Goal: Information Seeking & Learning: Learn about a topic

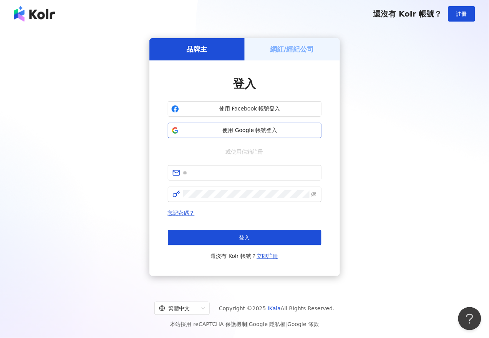
click at [241, 126] on span "使用 Google 帳號登入" at bounding box center [250, 130] width 136 height 8
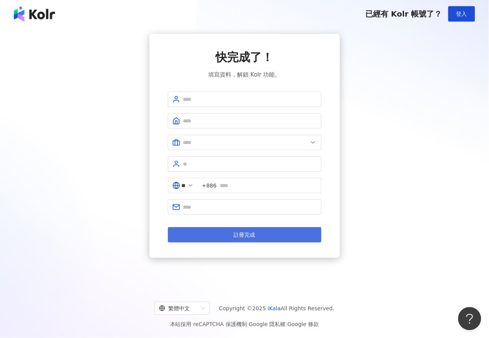
click at [240, 236] on span "註冊完成" at bounding box center [245, 234] width 22 height 6
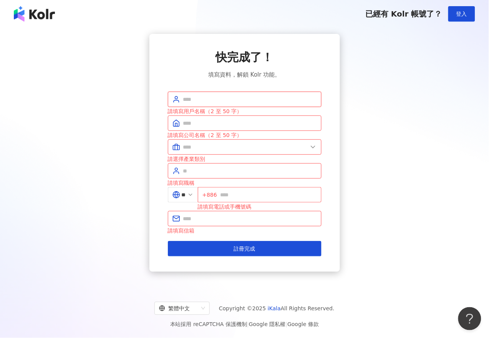
click at [215, 103] on input "text" at bounding box center [250, 99] width 134 height 8
type input "*********"
click at [210, 122] on input "text" at bounding box center [250, 123] width 134 height 8
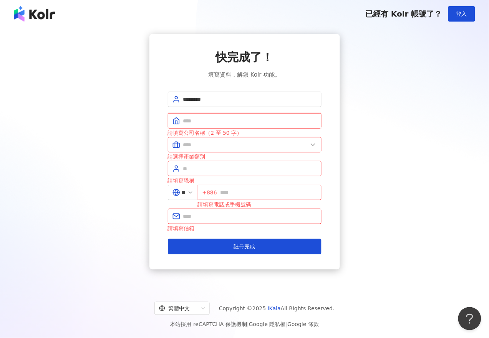
type input "**"
click at [206, 146] on input "text" at bounding box center [245, 144] width 125 height 8
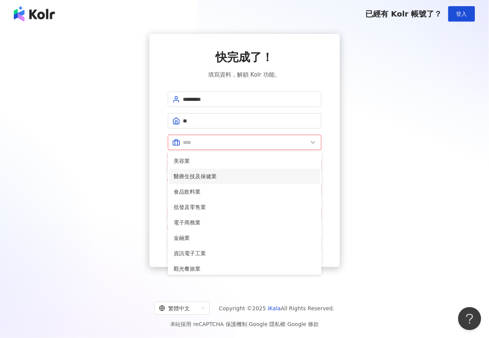
click at [206, 175] on span "醫療生技及保健業" at bounding box center [244, 176] width 141 height 8
type input "********"
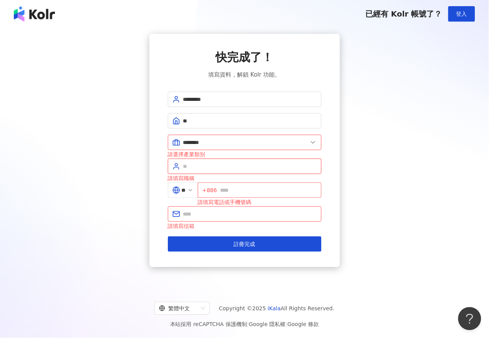
click at [219, 166] on input "text" at bounding box center [250, 166] width 134 height 8
type input "**"
click at [198, 195] on span "**" at bounding box center [183, 189] width 30 height 15
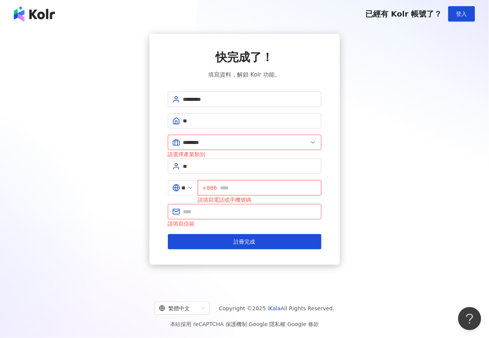
click at [237, 191] on input "text" at bounding box center [268, 187] width 97 height 8
type input "**********"
click at [241, 208] on input "text" at bounding box center [250, 211] width 134 height 8
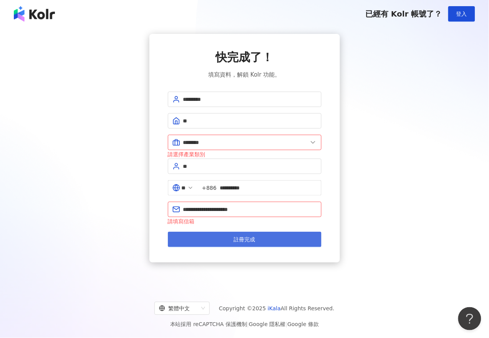
click at [213, 241] on button "註冊完成" at bounding box center [245, 238] width 154 height 15
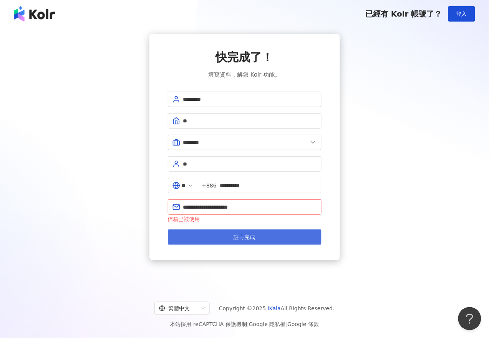
click at [221, 237] on button "註冊完成" at bounding box center [245, 236] width 154 height 15
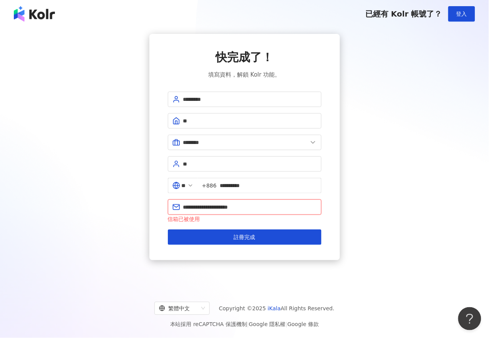
click at [253, 208] on input "**********" at bounding box center [250, 207] width 134 height 8
drag, startPoint x: 253, startPoint y: 208, endPoint x: 171, endPoint y: 209, distance: 81.1
click at [171, 209] on span "**********" at bounding box center [245, 206] width 154 height 15
click at [202, 206] on input "**********" at bounding box center [250, 207] width 134 height 8
click at [263, 208] on input "**********" at bounding box center [250, 207] width 134 height 8
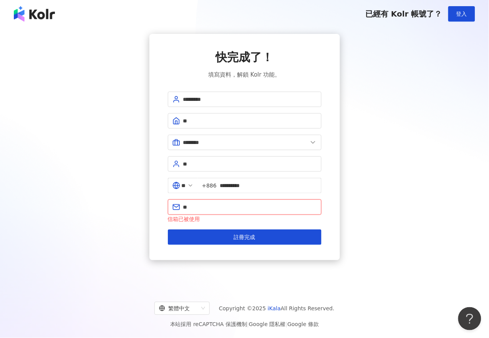
type input "*"
drag, startPoint x: 263, startPoint y: 208, endPoint x: 206, endPoint y: 206, distance: 56.5
click at [206, 206] on input "text" at bounding box center [250, 207] width 134 height 8
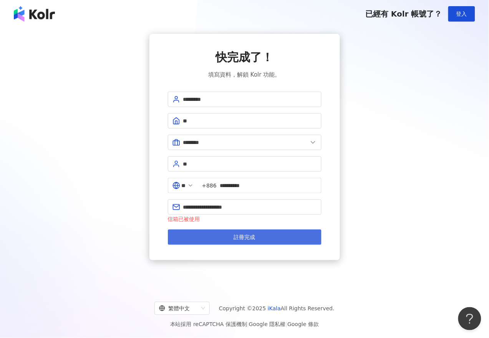
click at [220, 241] on button "註冊完成" at bounding box center [245, 236] width 154 height 15
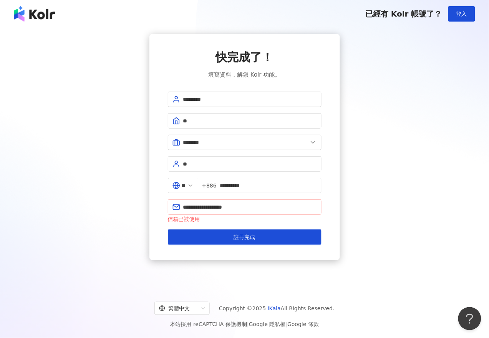
click at [256, 214] on span "**********" at bounding box center [245, 206] width 154 height 15
click at [258, 209] on input "**********" at bounding box center [250, 207] width 134 height 8
type input "*"
type input "**********"
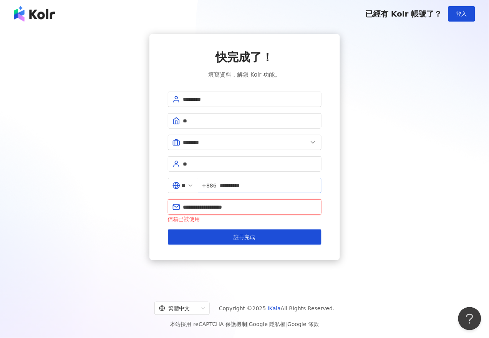
click at [168, 229] on button "註冊完成" at bounding box center [245, 236] width 154 height 15
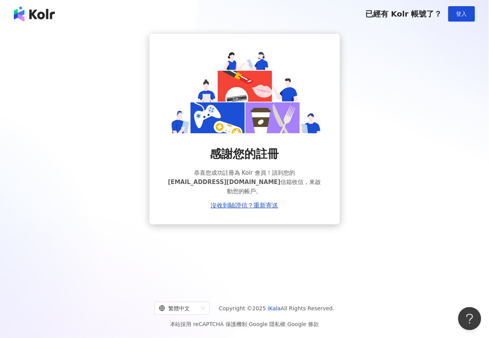
click at [376, 164] on div "感謝您的註冊 恭喜您成功註冊為 Kolr 會員！請到您的 a087700277@gmail.com 信箱收信，來啟動您的帳戶。 沒收到驗證信？重新寄送" at bounding box center [244, 129] width 471 height 190
click at [397, 131] on div "感謝您的註冊 恭喜您成功註冊為 Kolr 會員！請到您的 a087700277@gmail.com 信箱收信，來啟動您的帳戶。 沒收到驗證信？重新寄送" at bounding box center [244, 129] width 471 height 190
click at [256, 202] on link "沒收到驗證信？重新寄送" at bounding box center [245, 205] width 68 height 7
click at [454, 58] on div "感謝您的註冊 恭喜您成功註冊為 Kolr 會員！請到您的 a087700277@gmail.com 信箱收信，來啟動您的帳戶。 沒收到驗證信？重新寄送" at bounding box center [244, 129] width 471 height 190
click at [341, 48] on div "感謝您的註冊 恭喜您成功註冊為 Kolr 會員！請到您的 a087700277@gmail.com 信箱收信，來啟動您的帳戶。 沒收到驗證信？重新寄送" at bounding box center [244, 129] width 471 height 190
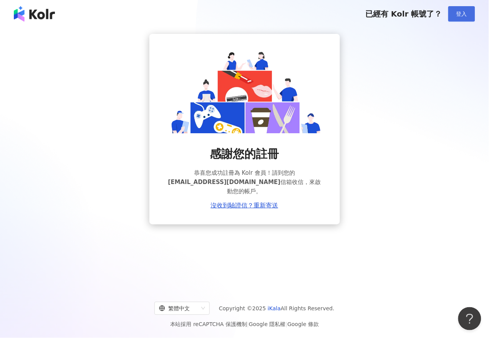
click at [468, 15] on button "登入" at bounding box center [462, 13] width 27 height 15
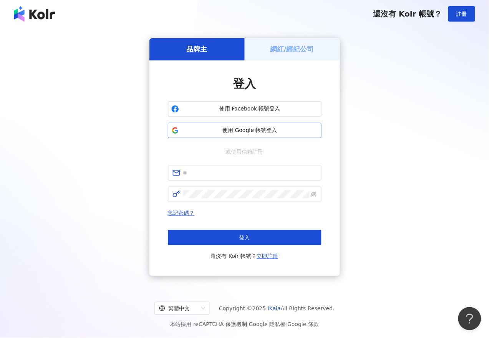
click at [264, 124] on button "使用 Google 帳號登入" at bounding box center [245, 130] width 154 height 15
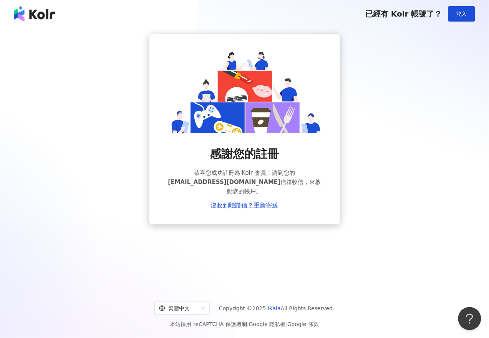
click at [401, 86] on div "感謝您的註冊 恭喜您成功註冊為 Kolr 會員！請到您的 a087700277@gmail.com 信箱收信，來啟動您的帳戶。 沒收到驗證信？重新寄送" at bounding box center [244, 129] width 471 height 190
click at [458, 13] on span "登入" at bounding box center [462, 14] width 11 height 6
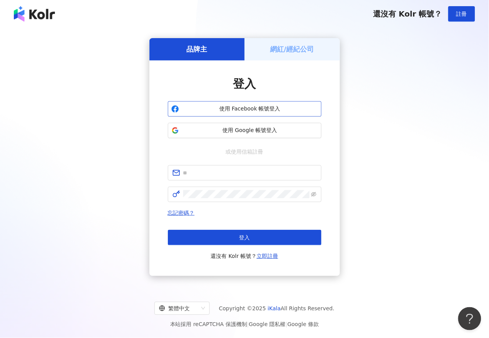
click at [246, 106] on span "使用 Facebook 帳號登入" at bounding box center [250, 109] width 136 height 8
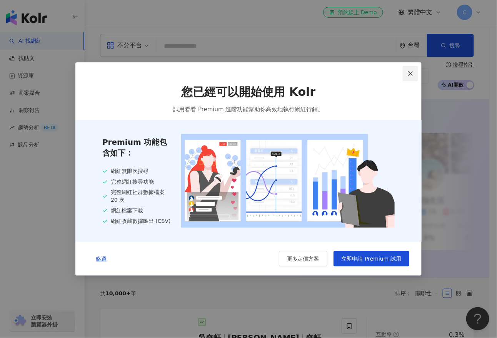
click at [411, 71] on icon "close" at bounding box center [410, 73] width 6 height 6
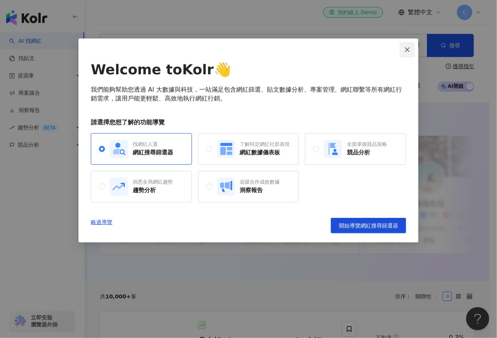
click at [408, 48] on icon "close" at bounding box center [407, 50] width 6 height 6
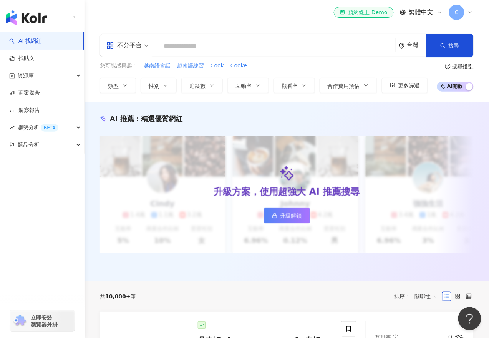
click at [178, 44] on input "search" at bounding box center [276, 46] width 233 height 15
paste input "**********"
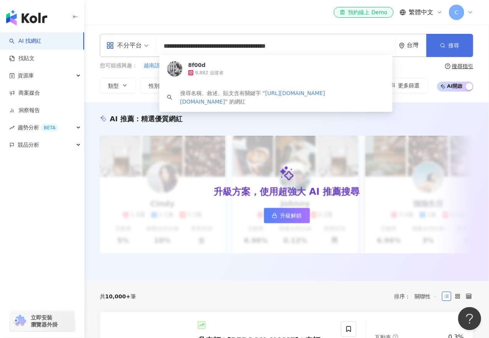
click at [443, 43] on icon "button" at bounding box center [443, 45] width 5 height 5
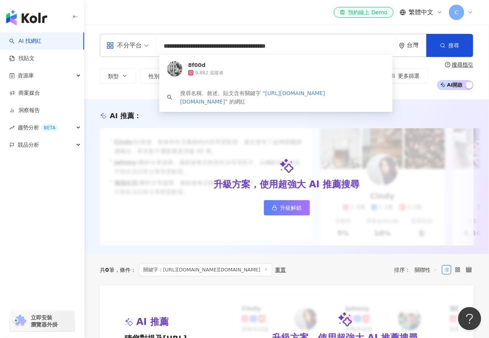
drag, startPoint x: 309, startPoint y: 44, endPoint x: 161, endPoint y: 41, distance: 148.0
click at [161, 41] on input "**********" at bounding box center [276, 46] width 233 height 15
paste input "search"
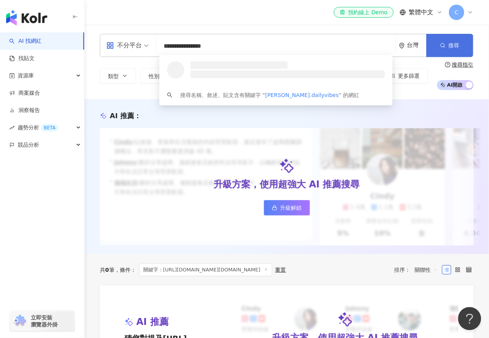
click at [461, 43] on button "搜尋" at bounding box center [450, 45] width 47 height 23
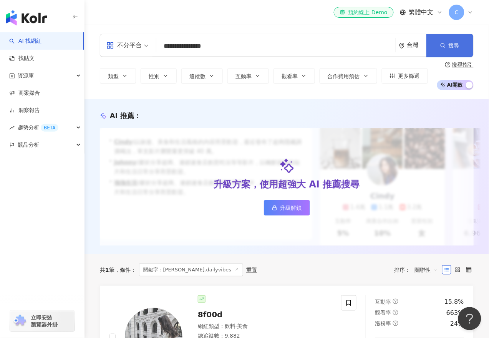
click at [456, 43] on span "搜尋" at bounding box center [454, 45] width 11 height 6
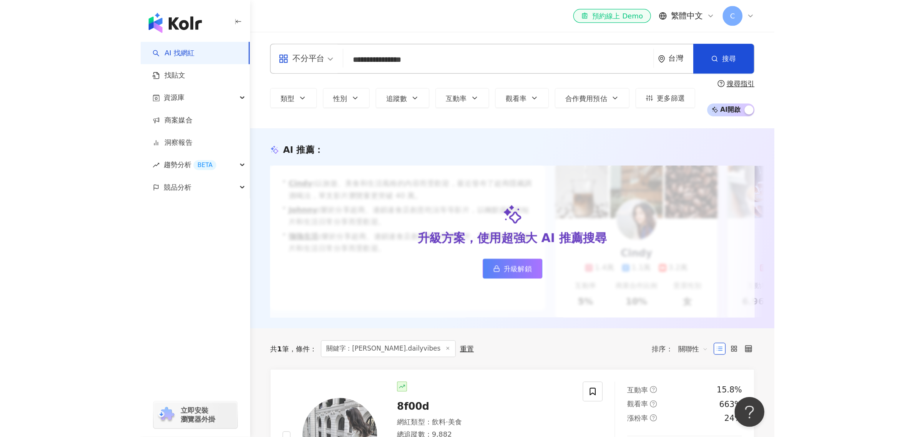
scroll to position [96, 0]
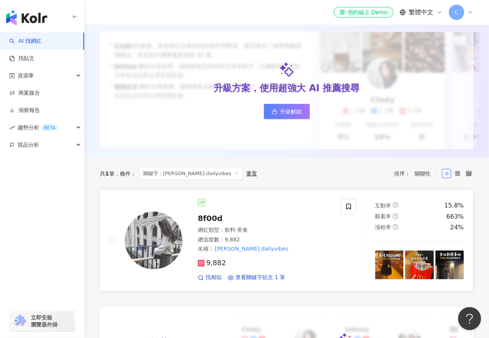
click at [183, 225] on div "8f00d 網紅類型 ： 飲料 · 美食 總追蹤數 ： 9,882 名稱 ： helen.dailyvibes 9,882 找相似 查看關鍵字貼文 1 筆" at bounding box center [258, 240] width 150 height 83
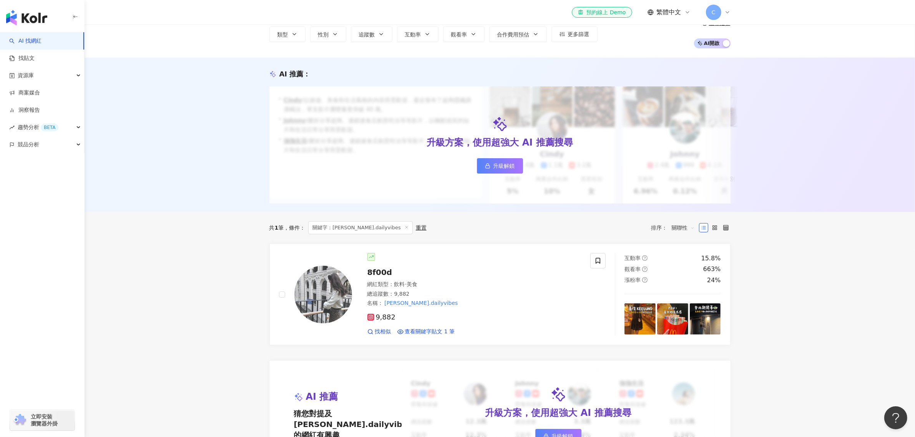
scroll to position [0, 0]
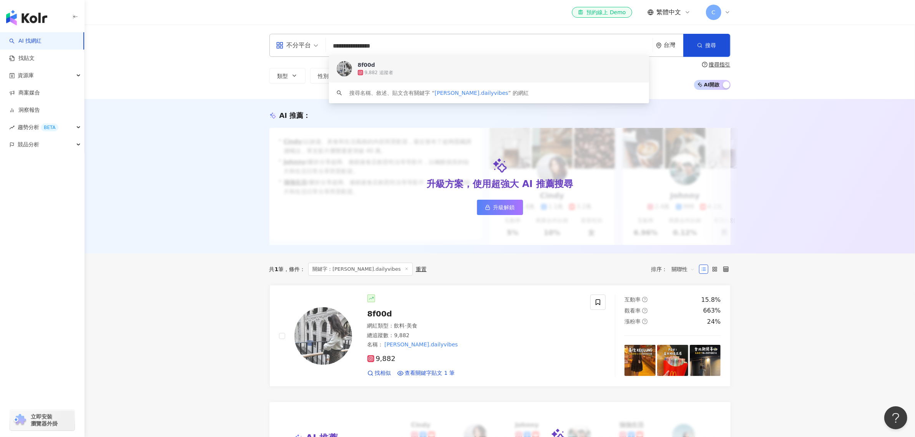
drag, startPoint x: 399, startPoint y: 49, endPoint x: 334, endPoint y: 45, distance: 64.3
click at [334, 45] on input "**********" at bounding box center [489, 46] width 321 height 15
paste input "**********"
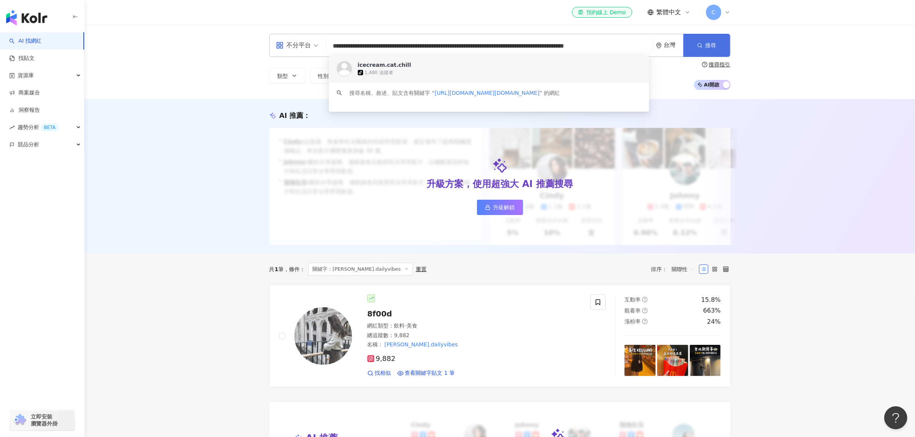
type input "**********"
click at [489, 44] on button "搜尋" at bounding box center [707, 45] width 47 height 23
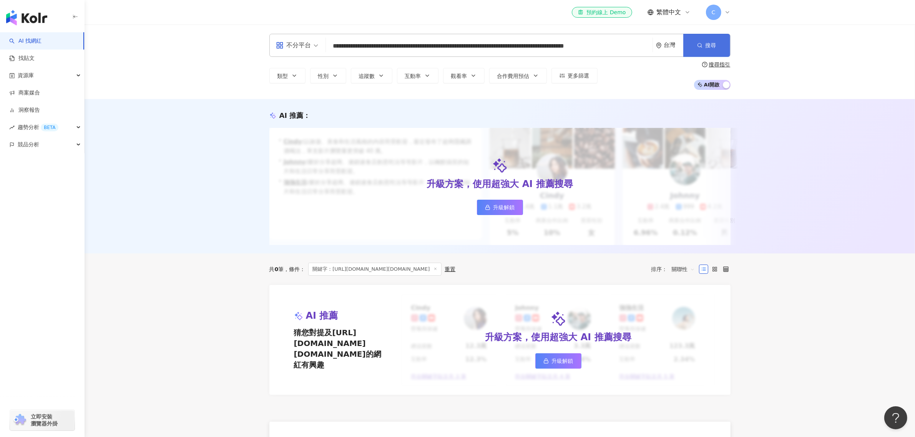
click at [489, 45] on span "搜尋" at bounding box center [711, 45] width 11 height 6
click at [313, 45] on span "不分平台" at bounding box center [297, 45] width 42 height 12
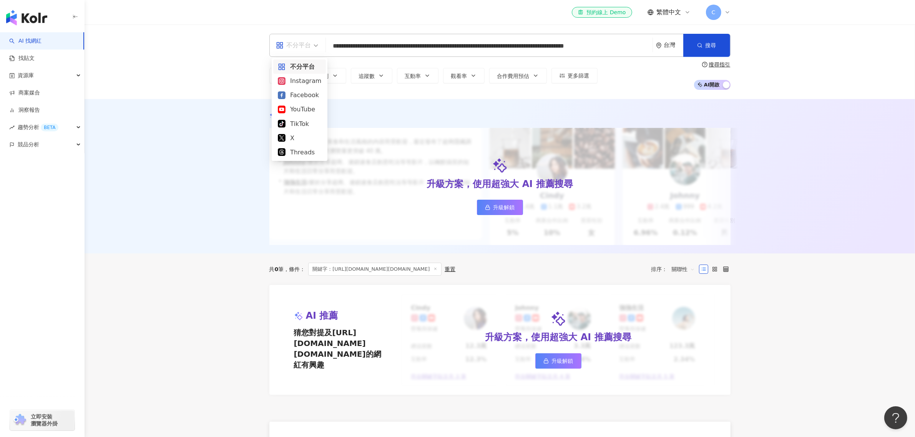
click at [489, 51] on input "**********" at bounding box center [489, 46] width 320 height 15
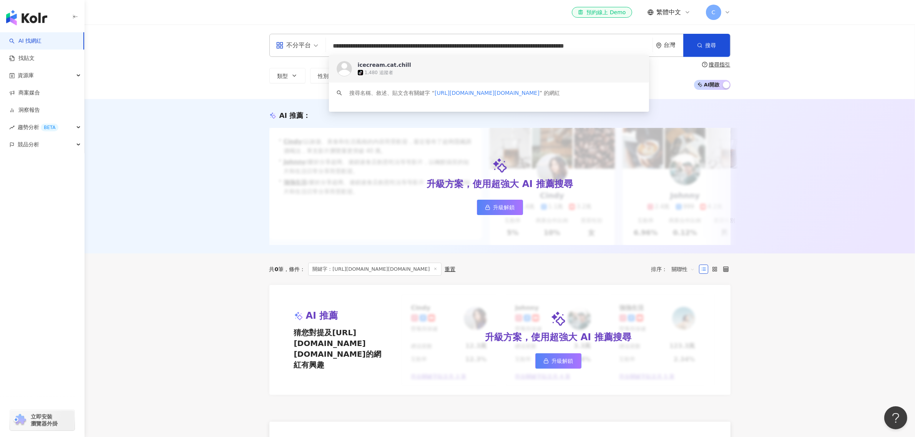
click at [369, 61] on div "icecream.cat.chill" at bounding box center [384, 65] width 53 height 8
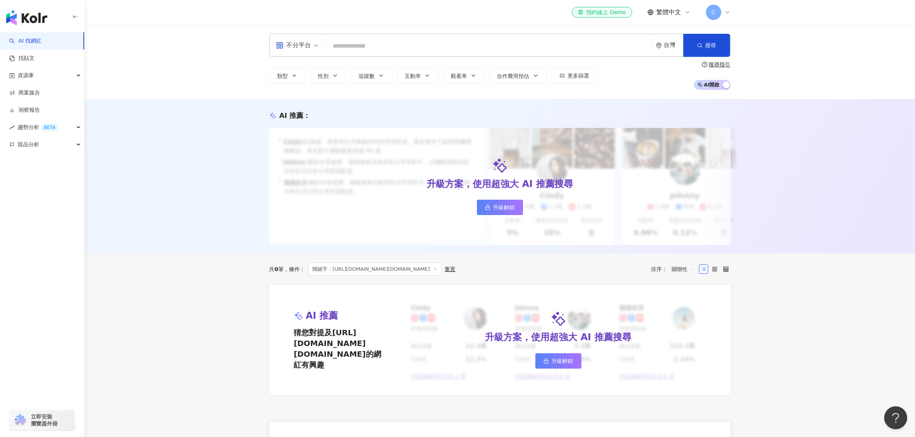
drag, startPoint x: 397, startPoint y: 42, endPoint x: 339, endPoint y: 46, distance: 58.6
click at [339, 46] on input "search" at bounding box center [489, 46] width 320 height 15
paste input "********"
click at [387, 43] on input "********" at bounding box center [489, 46] width 320 height 15
click at [315, 49] on span "不分平台" at bounding box center [297, 45] width 42 height 12
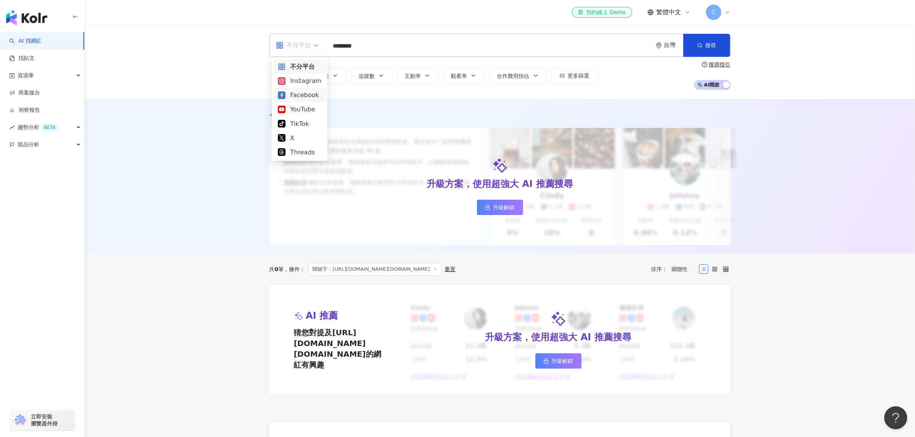
click at [306, 93] on div "Facebook" at bounding box center [299, 95] width 43 height 10
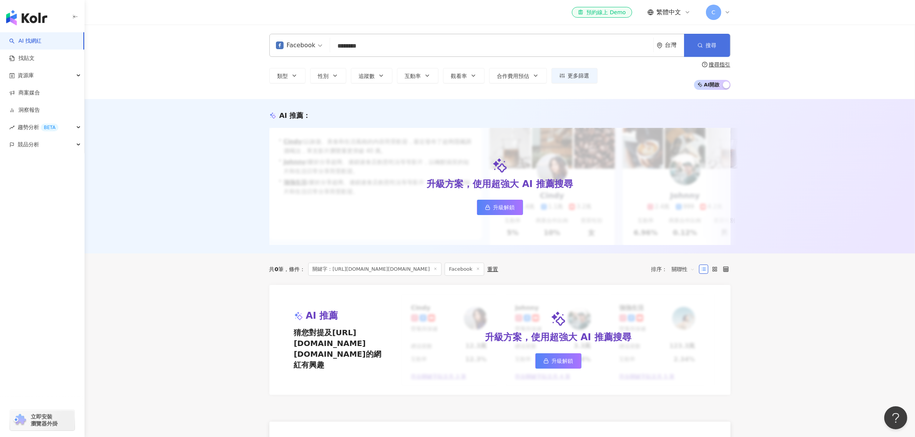
click at [489, 40] on button "搜尋" at bounding box center [707, 45] width 46 height 23
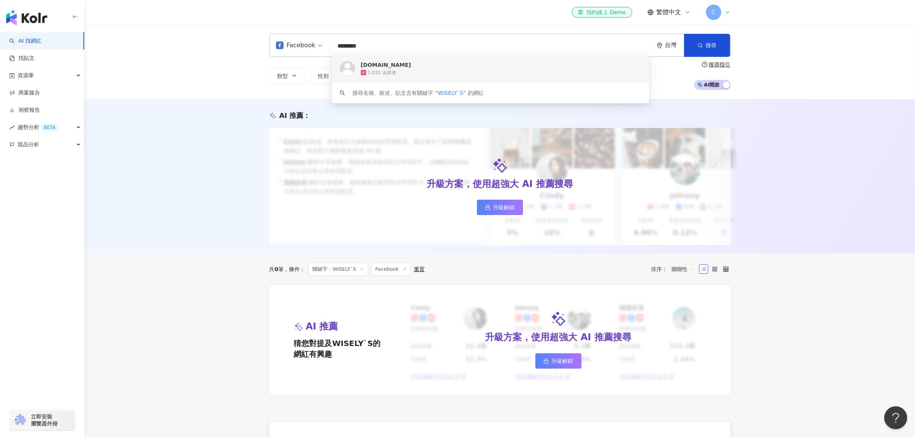
drag, startPoint x: 411, startPoint y: 47, endPoint x: 339, endPoint y: 43, distance: 71.2
click at [339, 43] on input "********" at bounding box center [491, 46] width 317 height 15
click at [376, 47] on input "********" at bounding box center [491, 46] width 317 height 15
drag, startPoint x: 376, startPoint y: 47, endPoint x: 340, endPoint y: 43, distance: 36.0
click at [340, 43] on input "********" at bounding box center [491, 46] width 317 height 15
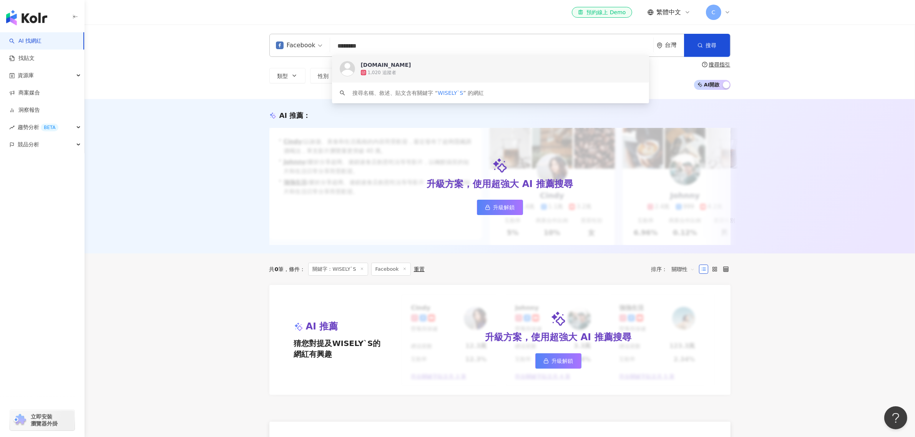
paste input "*****"
type input "**********"
click at [394, 65] on div "Wisely拍拍照寫寫字" at bounding box center [387, 65] width 52 height 8
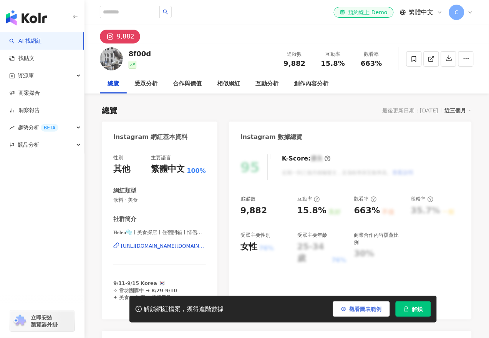
click at [377, 309] on span "觀看圖表範例" at bounding box center [366, 309] width 32 height 6
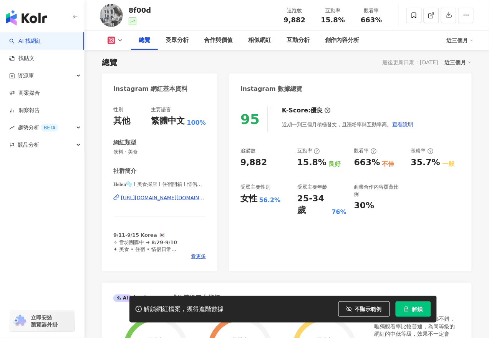
drag, startPoint x: 272, startPoint y: 164, endPoint x: 235, endPoint y: 164, distance: 37.7
click at [235, 164] on div "95 K-Score : 優良 近期一到三個月積極發文，且漲粉率與互動率高。 查看說明 追蹤數 9,882 互動率 15.8% 良好 觀看率 663% 不佳 …" at bounding box center [350, 184] width 243 height 173
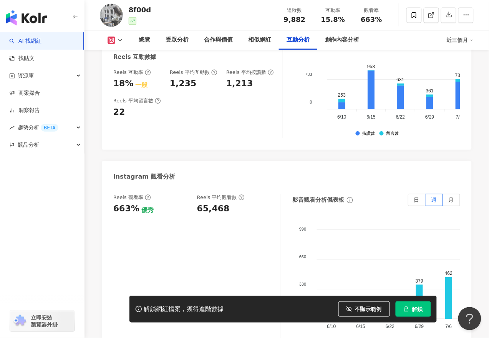
scroll to position [1730, 0]
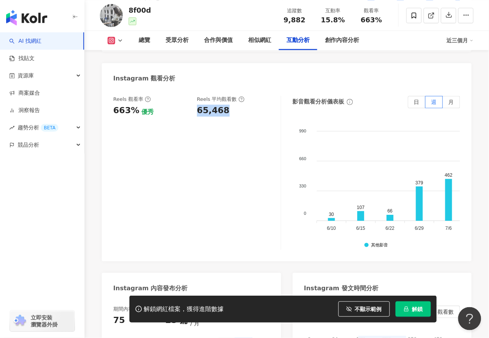
drag, startPoint x: 229, startPoint y: 114, endPoint x: 198, endPoint y: 116, distance: 30.8
click at [198, 116] on div "65,468" at bounding box center [235, 111] width 76 height 12
copy div "65,468"
click at [120, 41] on icon at bounding box center [120, 40] width 6 height 6
click at [121, 43] on icon at bounding box center [120, 40] width 6 height 6
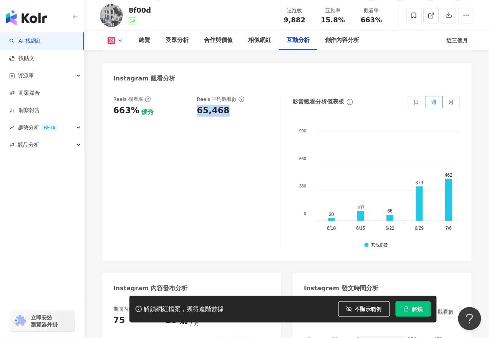
click at [116, 40] on button at bounding box center [115, 41] width 31 height 8
click at [121, 41] on icon at bounding box center [120, 40] width 6 height 6
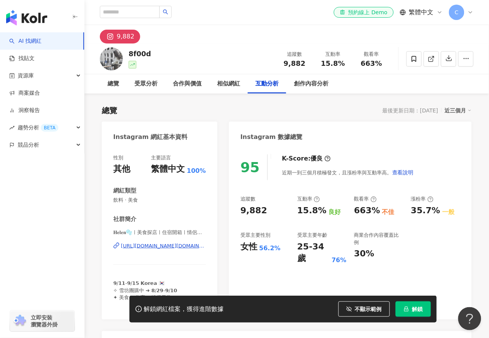
click at [132, 33] on div "9,882" at bounding box center [126, 36] width 18 height 11
click at [119, 15] on input "search" at bounding box center [130, 12] width 60 height 12
click at [133, 13] on input "search" at bounding box center [130, 12] width 60 height 12
paste input "**********"
type input "**********"
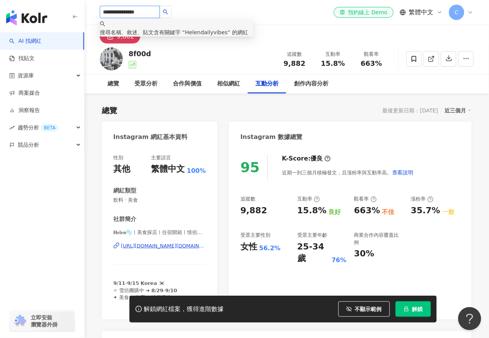
click at [222, 32] on span "Helendailyvibes" at bounding box center [206, 32] width 43 height 6
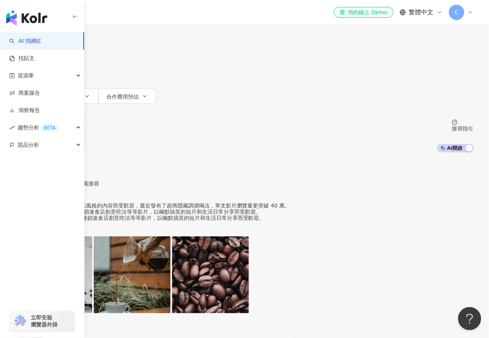
click at [54, 13] on input "search" at bounding box center [37, 7] width 34 height 12
click at [128, 96] on div "Facebook" at bounding box center [127, 92] width 38 height 8
click at [51, 42] on button "搜尋" at bounding box center [32, 34] width 35 height 15
click at [131, 15] on input "**********" at bounding box center [100, 7] width 62 height 15
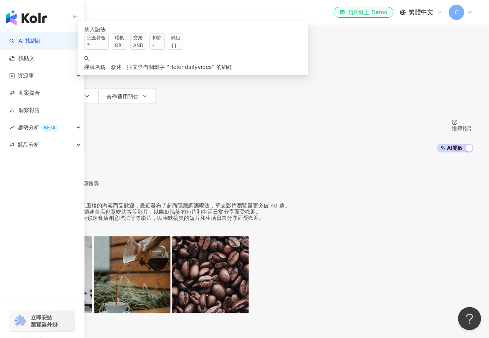
click at [131, 15] on input "**********" at bounding box center [100, 7] width 62 height 15
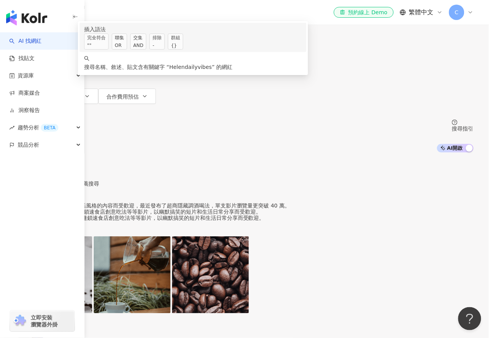
click at [109, 50] on span "完全符合 """ at bounding box center [96, 41] width 25 height 16
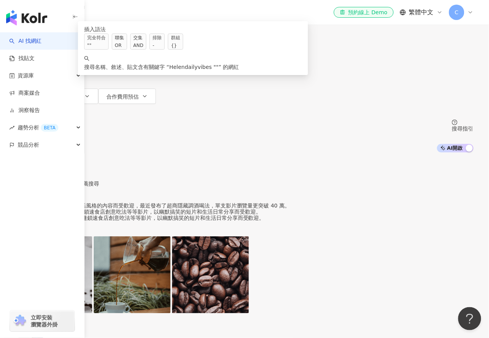
click at [43, 38] on span "搜尋" at bounding box center [37, 35] width 11 height 6
drag, startPoint x: 229, startPoint y: 49, endPoint x: 155, endPoint y: 45, distance: 74.7
click at [155, 42] on div "**********" at bounding box center [244, 21] width 459 height 42
paste input "search"
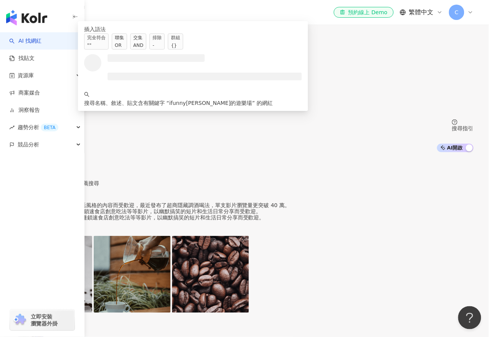
click at [51, 42] on button "搜尋" at bounding box center [32, 34] width 35 height 15
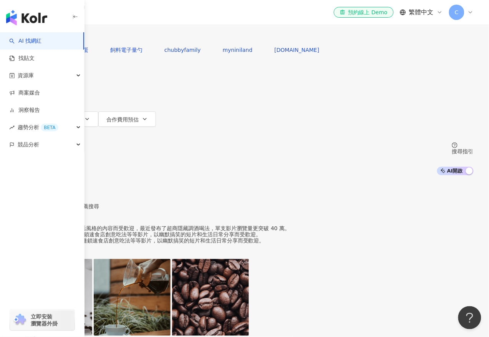
click at [29, 37] on icon "button" at bounding box center [25, 34] width 5 height 5
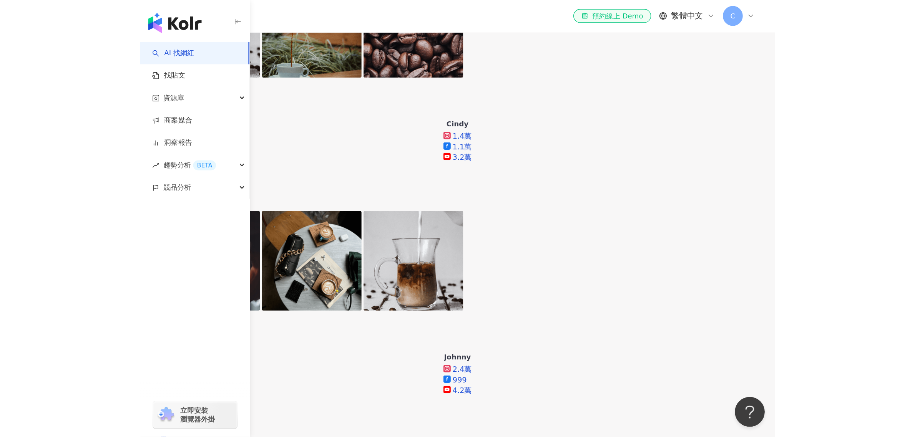
scroll to position [96, 0]
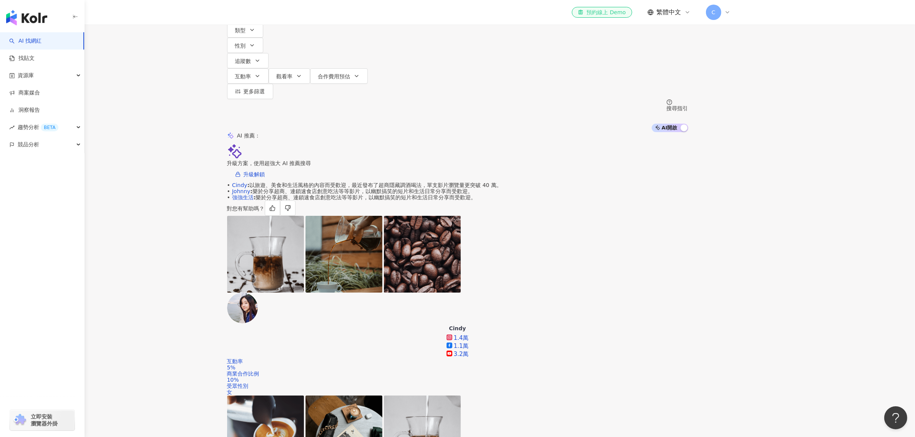
scroll to position [0, 0]
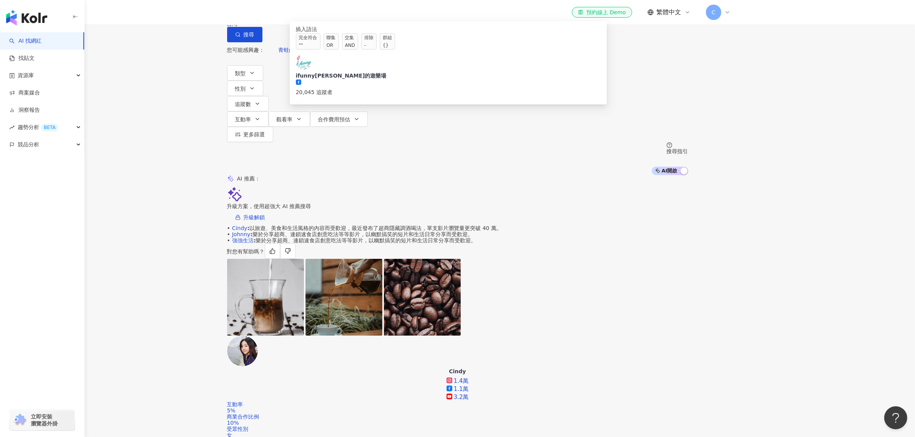
drag, startPoint x: 425, startPoint y: 45, endPoint x: 288, endPoint y: 43, distance: 137.6
click at [288, 42] on div "**********" at bounding box center [457, 21] width 461 height 42
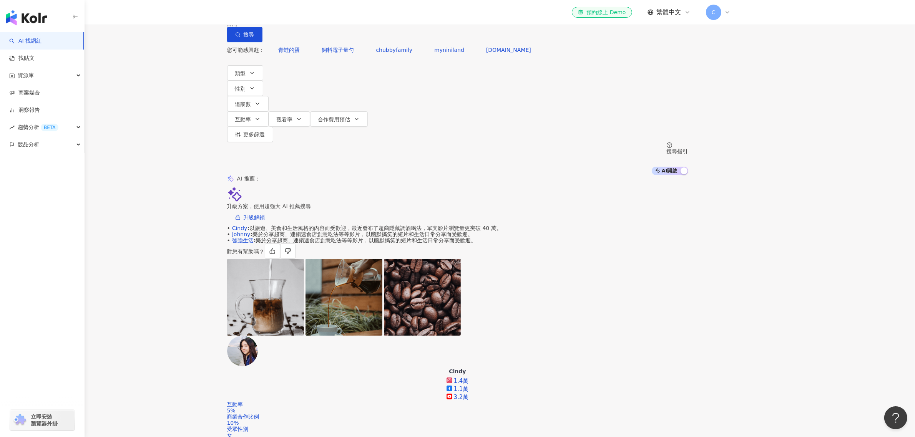
drag, startPoint x: 368, startPoint y: 33, endPoint x: 466, endPoint y: 37, distance: 98.1
click at [466, 37] on div "**********" at bounding box center [457, 21] width 461 height 42
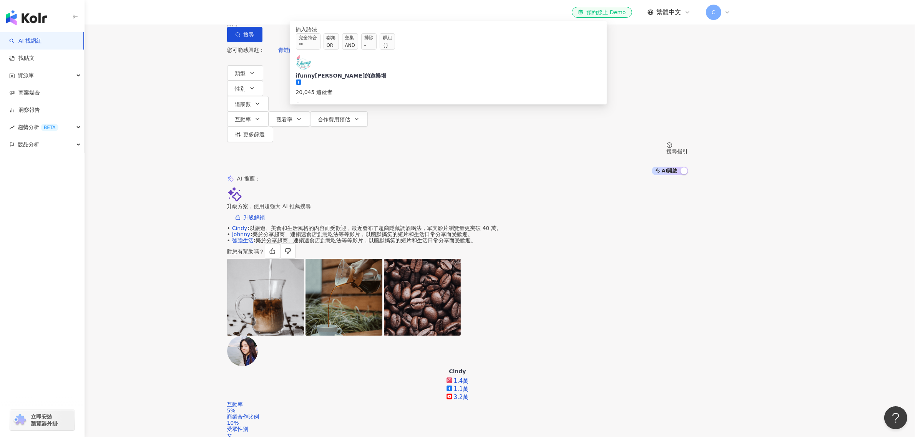
drag, startPoint x: 460, startPoint y: 43, endPoint x: 322, endPoint y: 44, distance: 137.6
click at [322, 42] on div "**********" at bounding box center [457, 21] width 461 height 42
paste input "**********"
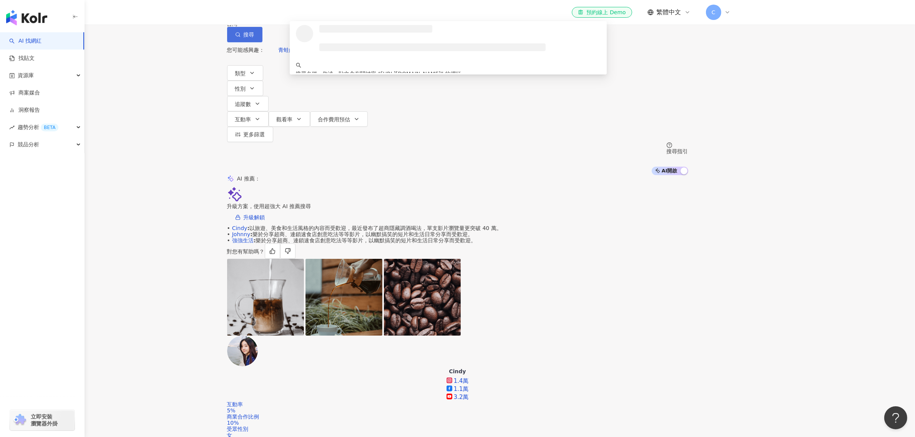
click at [241, 37] on icon "button" at bounding box center [237, 34] width 5 height 5
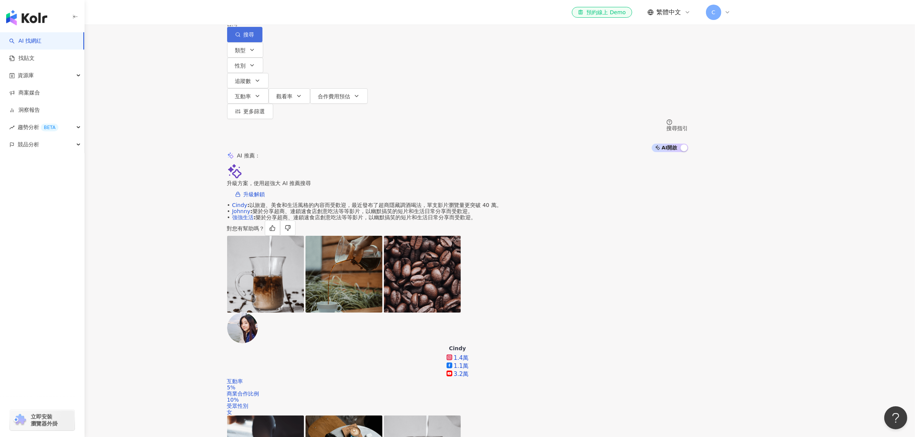
click at [241, 37] on icon "button" at bounding box center [237, 34] width 5 height 5
drag, startPoint x: 489, startPoint y: 45, endPoint x: 324, endPoint y: 55, distance: 165.9
click at [324, 42] on div "**********" at bounding box center [457, 21] width 461 height 42
paste input "search"
click at [263, 42] on button "搜尋" at bounding box center [244, 34] width 35 height 15
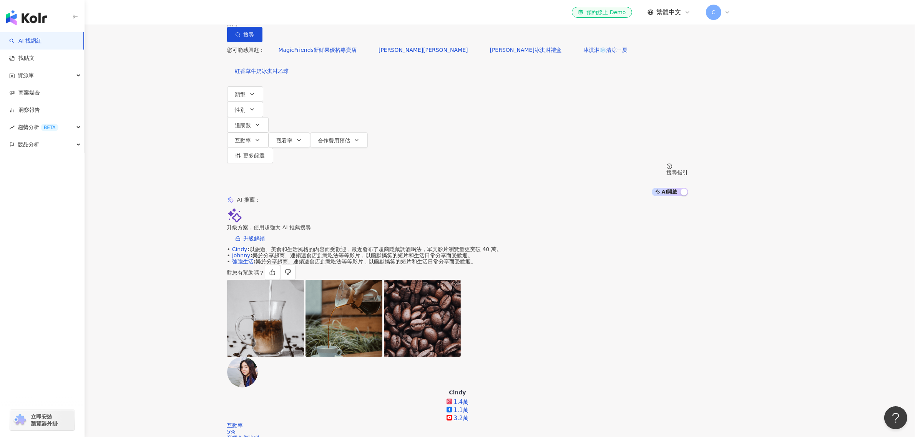
click at [343, 15] on input "*********" at bounding box center [311, 7] width 62 height 15
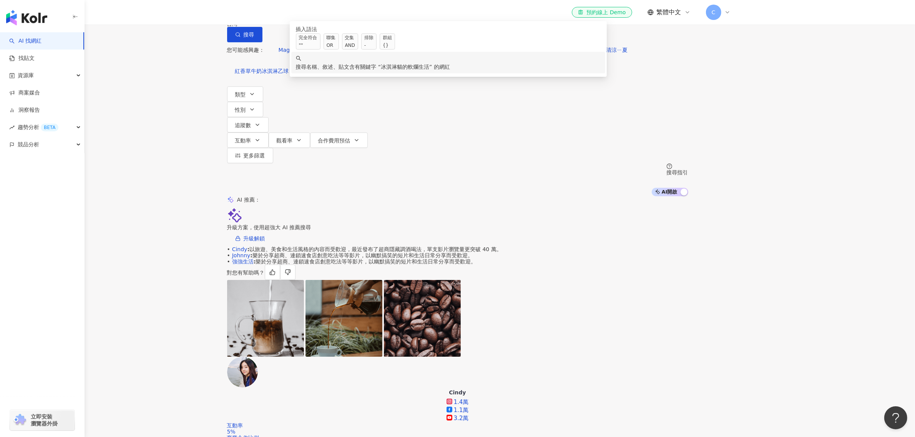
click at [429, 70] on span "冰淇淋貓的軟爛生活" at bounding box center [405, 67] width 48 height 6
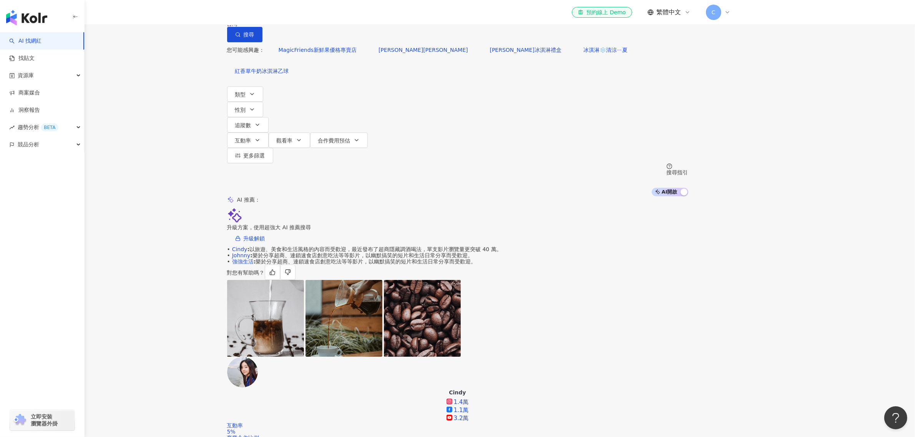
drag, startPoint x: 407, startPoint y: 41, endPoint x: 336, endPoint y: 45, distance: 70.5
click at [336, 42] on div "Facebook ********* 台灣 搜尋 searchOperator keyword 插入語法 完全符合 "" 聯集 OR 交集 AND 排除 - …" at bounding box center [457, 21] width 461 height 42
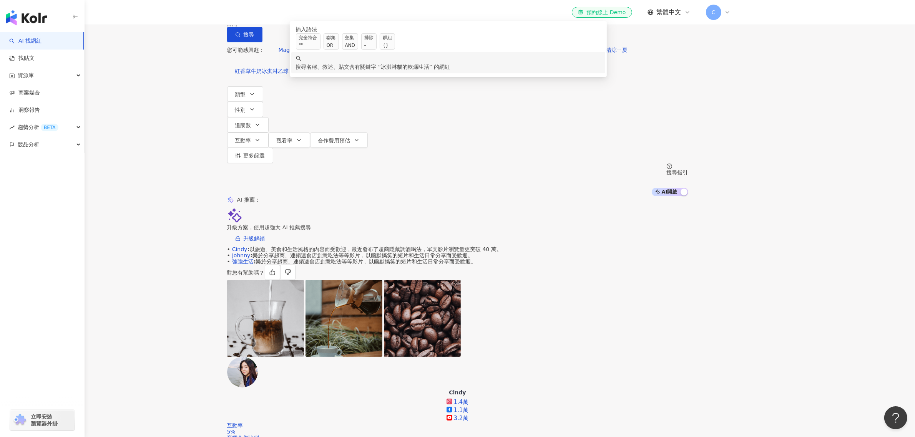
drag, startPoint x: 416, startPoint y: 52, endPoint x: 324, endPoint y: 50, distance: 92.3
click at [324, 42] on div "Facebook ********* 台灣 搜尋 searchOperator keyword 插入語法 完全符合 "" 聯集 OR 交集 AND 排除 - …" at bounding box center [457, 21] width 461 height 42
paste input "search"
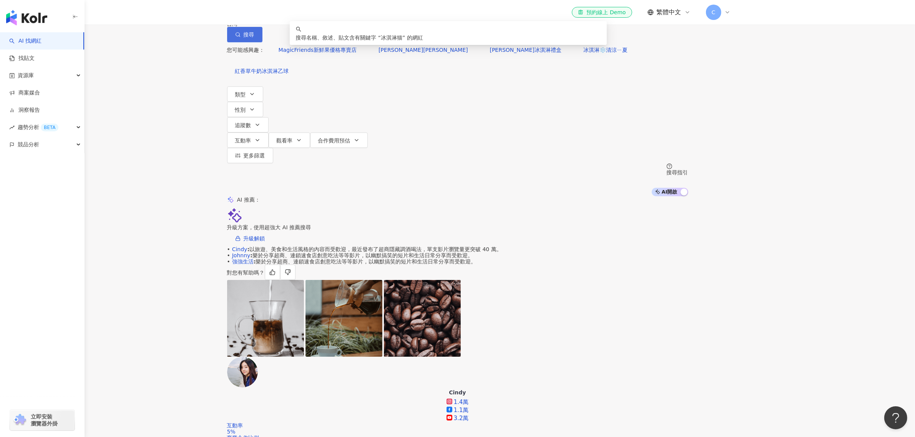
click at [263, 42] on button "搜尋" at bounding box center [244, 34] width 35 height 15
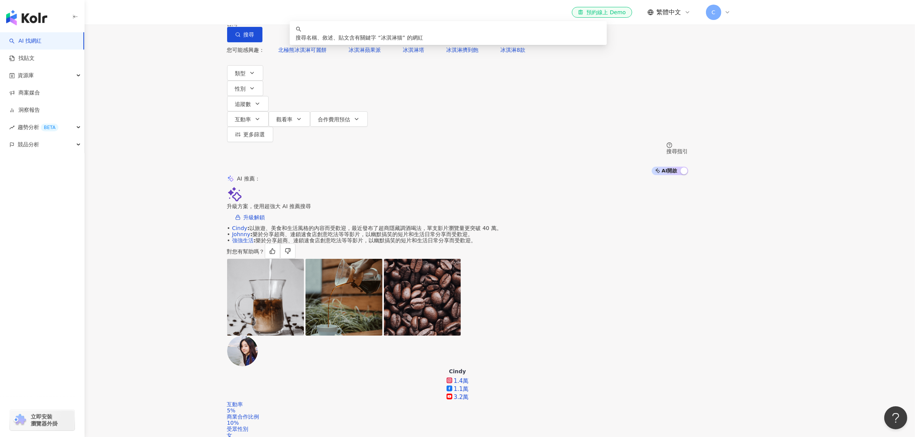
drag, startPoint x: 379, startPoint y: 45, endPoint x: 339, endPoint y: 46, distance: 40.4
click at [339, 15] on input "****" at bounding box center [311, 7] width 62 height 15
click at [269, 13] on span "Facebook" at bounding box center [251, 7] width 38 height 12
click at [307, 95] on div "Facebook" at bounding box center [299, 92] width 42 height 8
drag, startPoint x: 391, startPoint y: 45, endPoint x: 330, endPoint y: 47, distance: 60.8
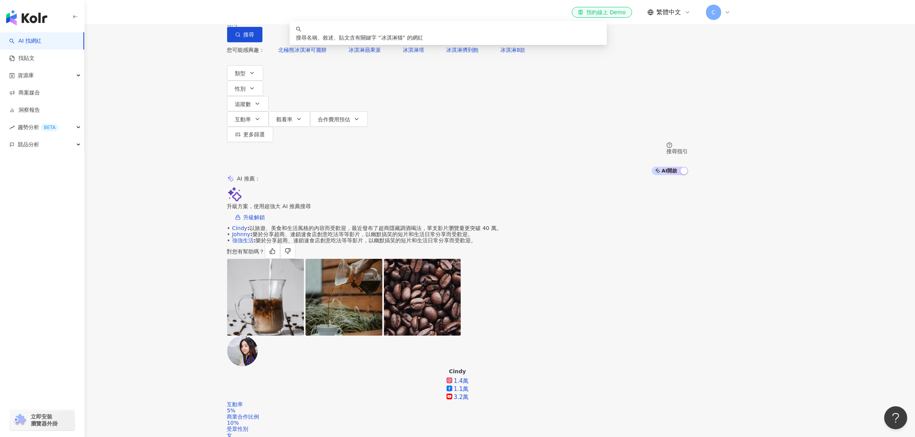
click at [330, 42] on div "Facebook **** 台灣 搜尋 keyword 搜尋名稱、敘述、貼文含有關鍵字 “ 冰淇淋猫 ” 的網紅" at bounding box center [457, 21] width 461 height 42
click at [274, 13] on div "Facebook" at bounding box center [250, 6] width 47 height 13
click at [343, 15] on input "****" at bounding box center [311, 7] width 62 height 15
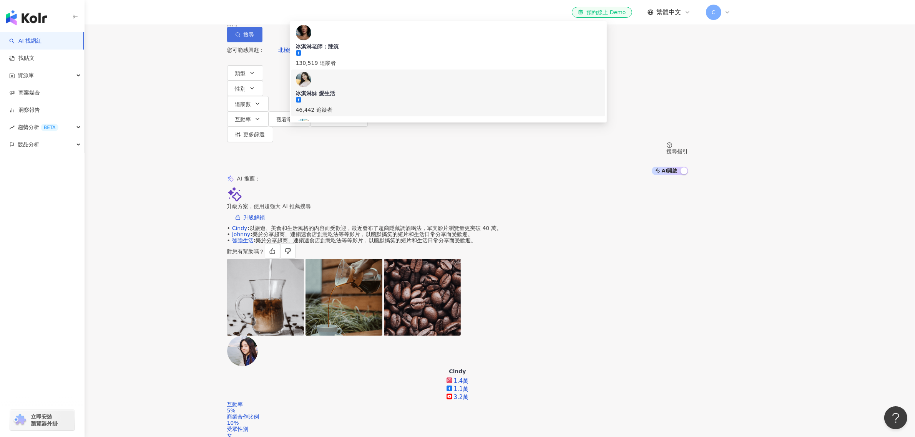
type input "***"
click at [263, 42] on button "搜尋" at bounding box center [244, 34] width 35 height 15
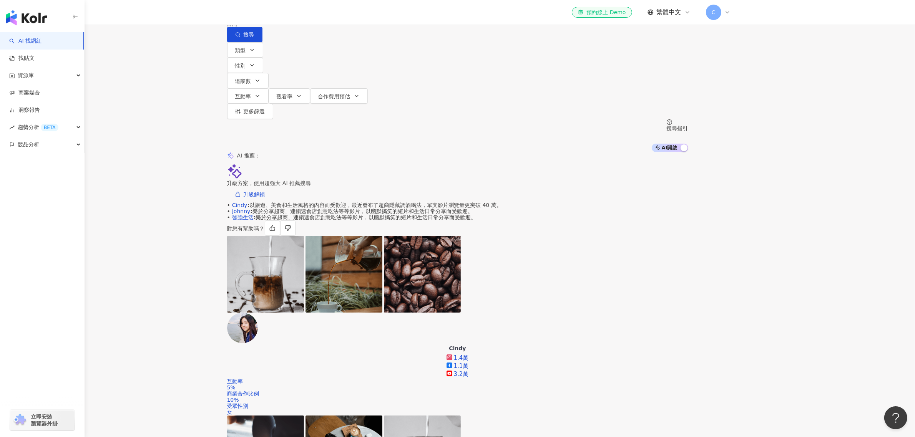
drag, startPoint x: 389, startPoint y: 35, endPoint x: 340, endPoint y: 41, distance: 48.7
click at [319, 41] on div "Facebook *** 台灣 搜尋 60ba57c1-276a-4e01-b2fb-178046b31b6e 436399de-d08b-4d6b-a21d…" at bounding box center [457, 21] width 461 height 42
drag, startPoint x: 398, startPoint y: 43, endPoint x: 339, endPoint y: 42, distance: 58.8
click at [339, 15] on input "***" at bounding box center [311, 7] width 62 height 15
paste input "search"
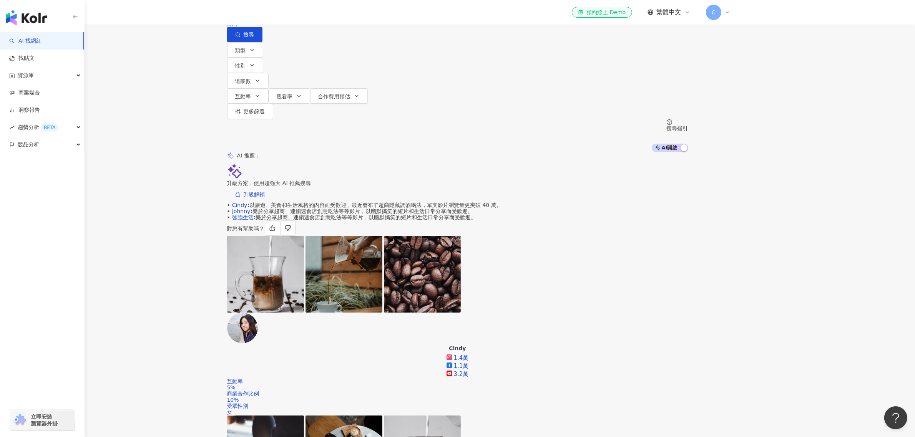
click at [408, 37] on div "Facebook 台灣 搜尋 60ba57c1-276a-4e01-b2fb-178046b31b6e 冰淇淋老師；辣筑 130,519 追蹤者 冰淇淋妹 愛…" at bounding box center [457, 21] width 461 height 42
click at [343, 15] on input "search" at bounding box center [311, 7] width 62 height 15
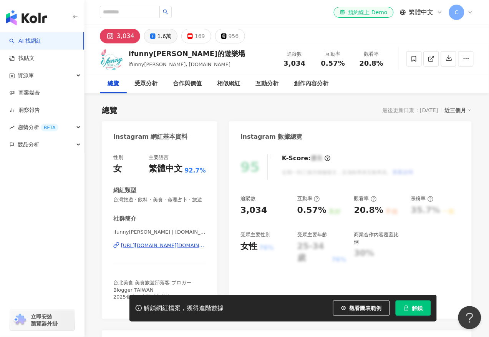
click at [153, 36] on icon at bounding box center [152, 35] width 5 height 5
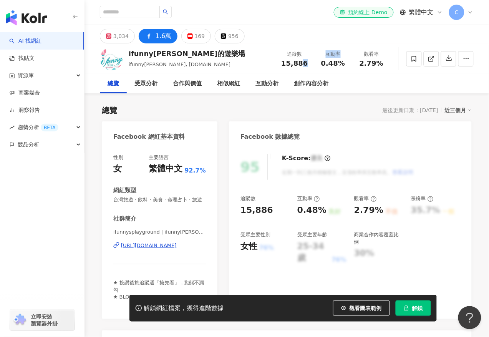
click at [281, 65] on div "追蹤數 15,886 互動率 0.48% 觀看率 2.79%" at bounding box center [333, 58] width 115 height 23
drag, startPoint x: 291, startPoint y: 67, endPoint x: 327, endPoint y: 39, distance: 45.3
click at [327, 39] on div "3,034 1.6萬 169 956" at bounding box center [287, 34] width 405 height 18
drag, startPoint x: 309, startPoint y: 62, endPoint x: 278, endPoint y: 65, distance: 30.8
click at [278, 65] on div "追蹤數 15,886" at bounding box center [295, 58] width 38 height 17
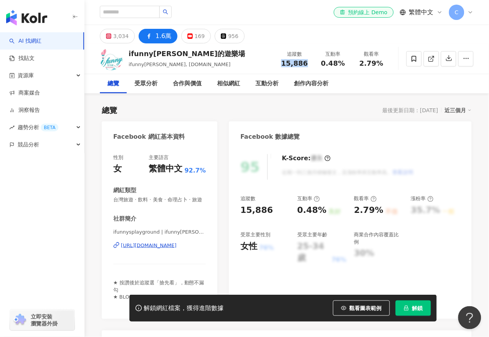
copy span "15,886"
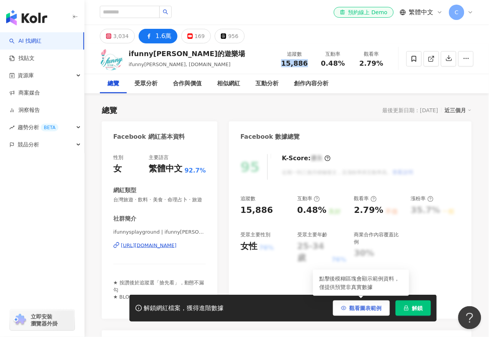
click at [350, 310] on span "觀看圖表範例" at bounding box center [366, 308] width 32 height 6
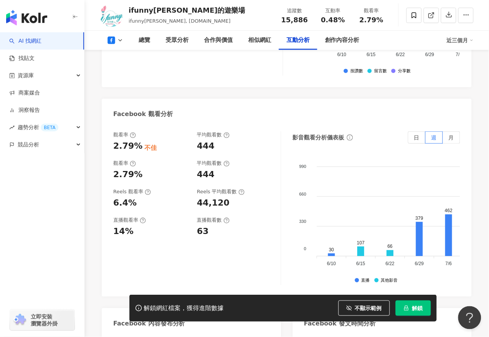
scroll to position [1413, 0]
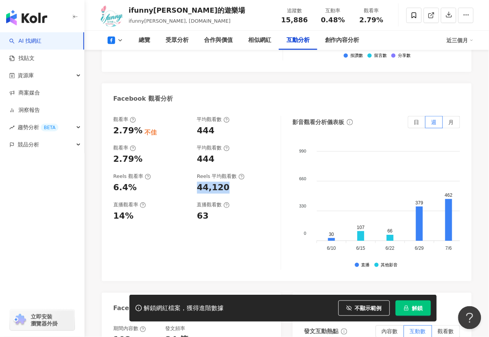
drag, startPoint x: 235, startPoint y: 197, endPoint x: 195, endPoint y: 196, distance: 39.6
click at [195, 194] on div "Reels 觀看率 6.4% Reels 平均觀看數 44,120" at bounding box center [193, 183] width 160 height 21
copy div "44,120"
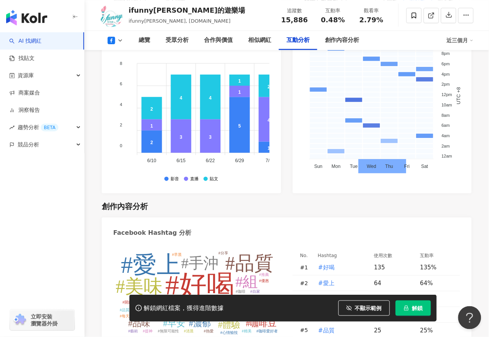
scroll to position [1406, 0]
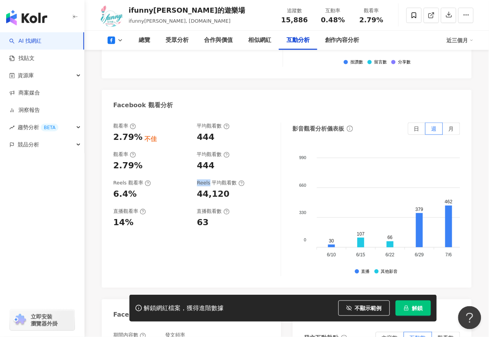
drag, startPoint x: 209, startPoint y: 189, endPoint x: 194, endPoint y: 189, distance: 14.6
click at [194, 189] on div "Reels 觀看率 6.4% Reels 平均觀看數 44,120" at bounding box center [193, 190] width 160 height 21
copy div "Reels"
click at [122, 41] on icon at bounding box center [120, 40] width 6 height 6
click at [129, 52] on button "Instagram" at bounding box center [128, 55] width 46 height 11
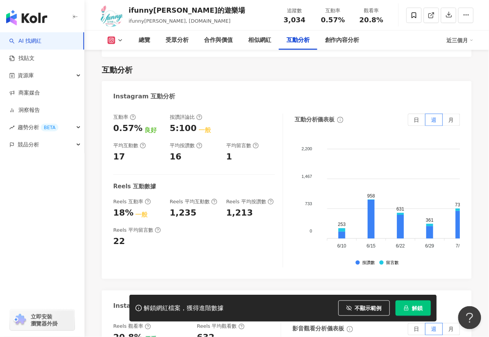
scroll to position [1446, 0]
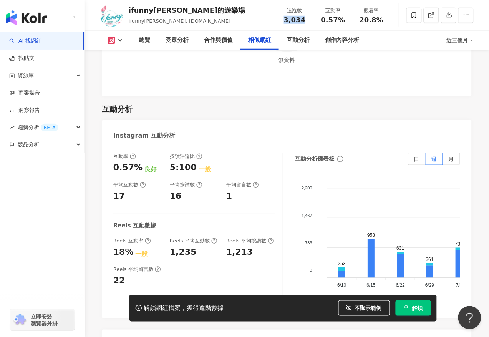
drag, startPoint x: 314, startPoint y: 20, endPoint x: 281, endPoint y: 22, distance: 32.4
click at [281, 22] on div "追蹤數 3,034" at bounding box center [295, 15] width 38 height 17
copy span "3,034"
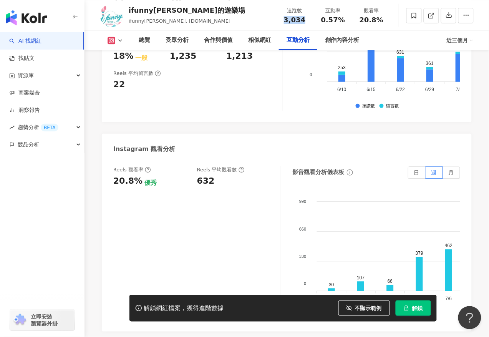
scroll to position [1590, 0]
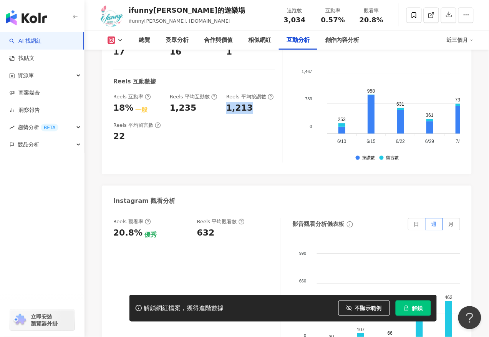
drag, startPoint x: 263, startPoint y: 114, endPoint x: 225, endPoint y: 115, distance: 38.1
click at [225, 114] on div "Reels 互動率 18% 一般 Reels 平均互動數 1,235 Reels 平均按讚數 1,213" at bounding box center [194, 103] width 162 height 21
copy div "1,213"
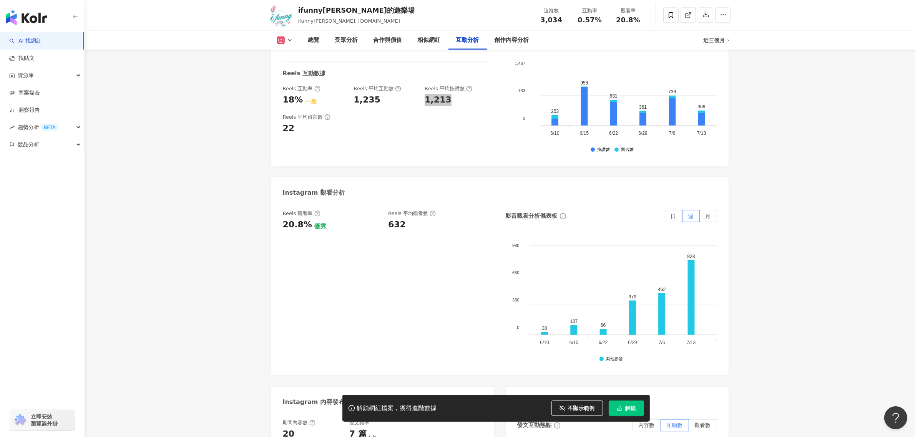
scroll to position [1602, 0]
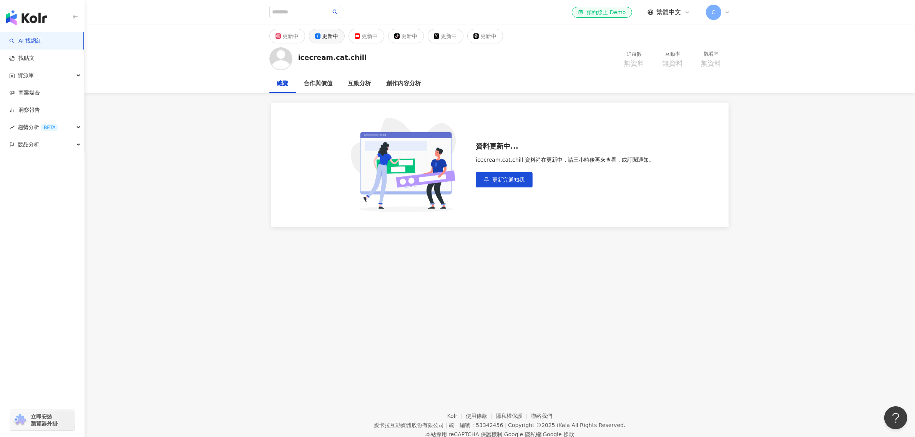
click at [320, 37] on icon at bounding box center [317, 35] width 5 height 5
click at [296, 14] on input "search" at bounding box center [299, 12] width 60 height 12
paste input "**********"
type input "**********"
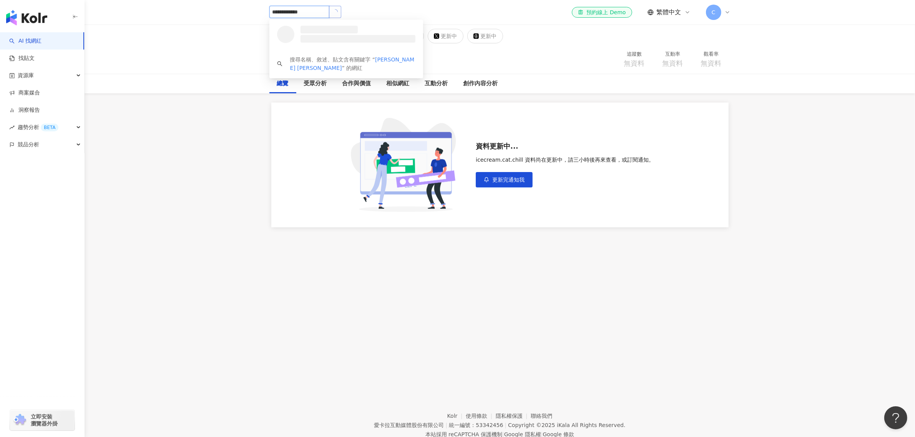
click at [339, 9] on icon "loading" at bounding box center [334, 11] width 7 height 7
click at [341, 28] on div "[PERSON_NAME] [PERSON_NAME]" at bounding box center [323, 30] width 50 height 8
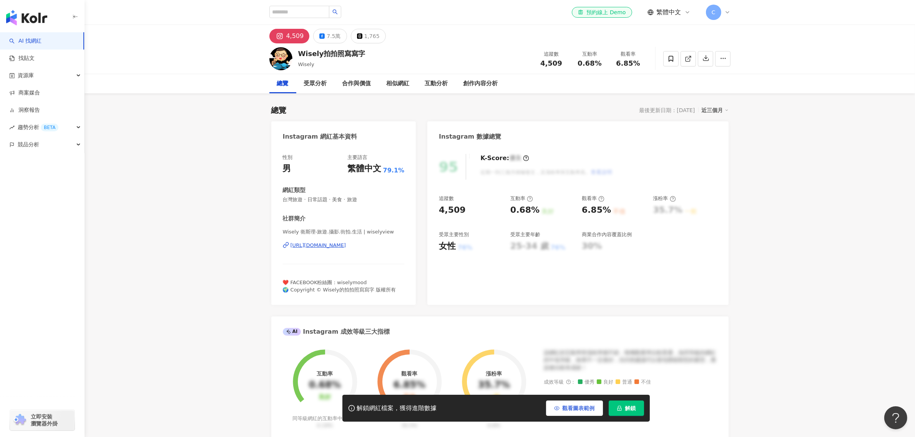
click at [562, 414] on button "觀看圖表範例" at bounding box center [574, 408] width 57 height 15
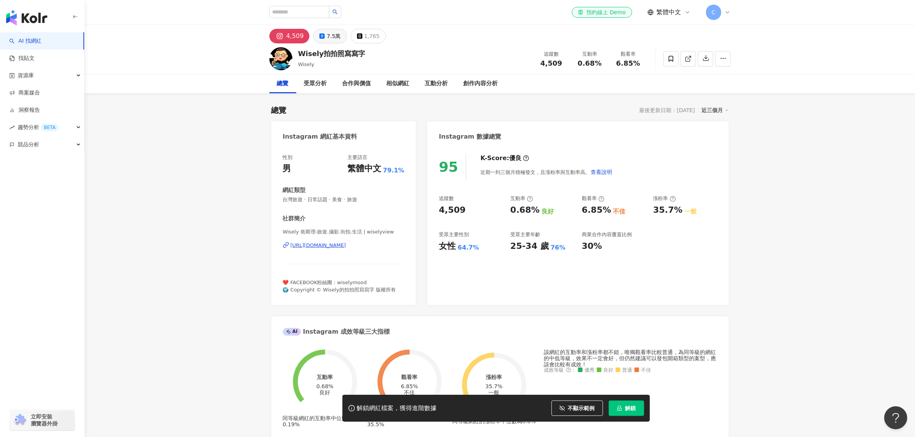
click at [321, 39] on button "7.5萬" at bounding box center [329, 36] width 33 height 15
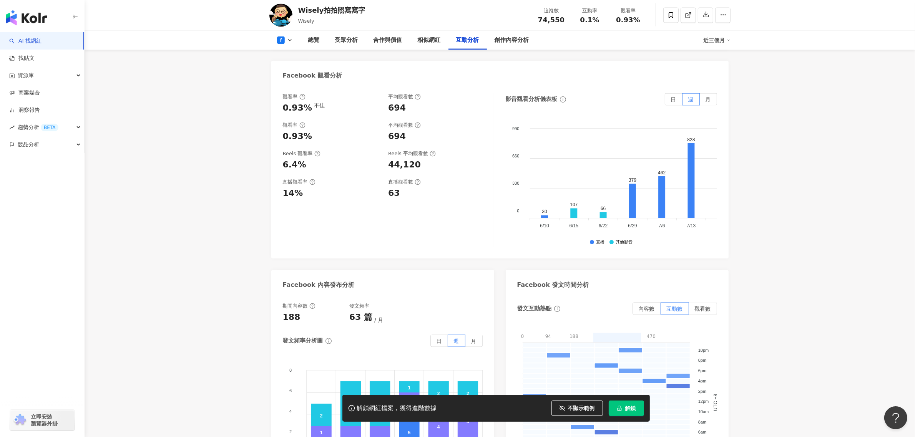
scroll to position [1443, 0]
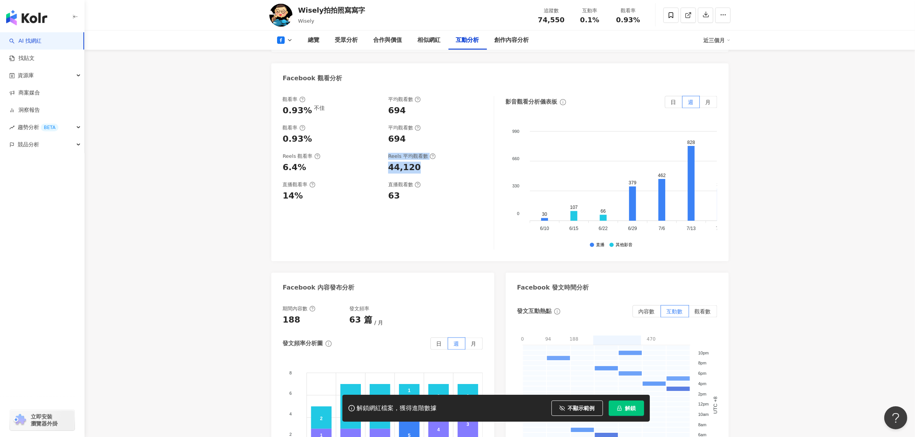
drag, startPoint x: 428, startPoint y: 160, endPoint x: 383, endPoint y: 158, distance: 45.0
click at [383, 158] on div "Reels 觀看率 6.4% Reels 平均觀看數 44,120" at bounding box center [384, 163] width 203 height 21
click at [421, 162] on div "44,120" at bounding box center [437, 168] width 98 height 12
drag, startPoint x: 433, startPoint y: 160, endPoint x: 385, endPoint y: 159, distance: 48.1
click at [385, 159] on div "Reels 觀看率 6.4% Reels 平均觀看數 44,120" at bounding box center [384, 163] width 203 height 21
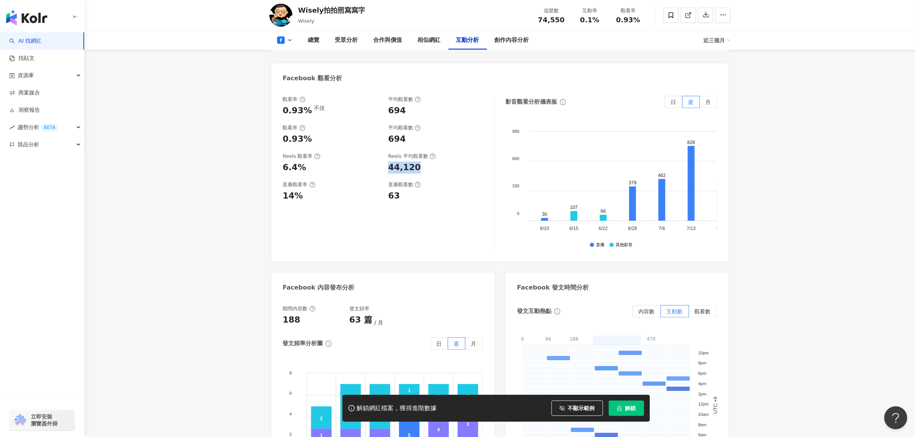
copy div "44,120"
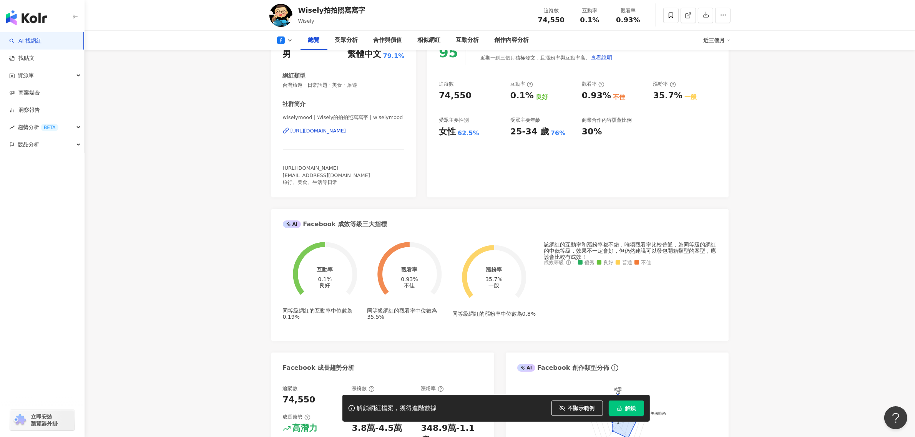
scroll to position [0, 0]
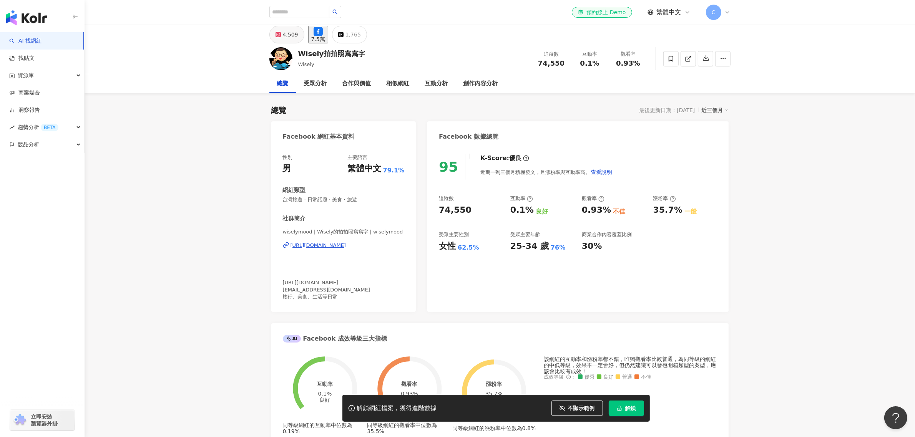
click at [288, 39] on div "4,509" at bounding box center [290, 34] width 15 height 11
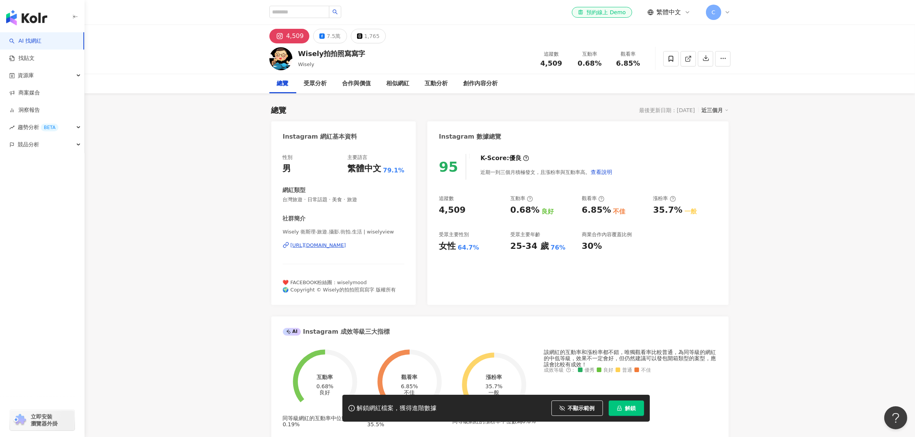
drag, startPoint x: 566, startPoint y: 66, endPoint x: 549, endPoint y: 64, distance: 17.4
click at [541, 62] on div "追蹤數 4,509" at bounding box center [551, 58] width 38 height 17
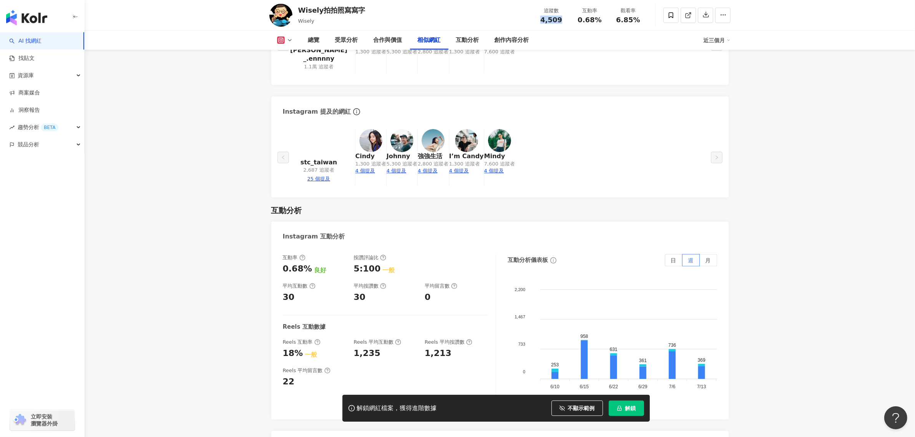
scroll to position [1538, 0]
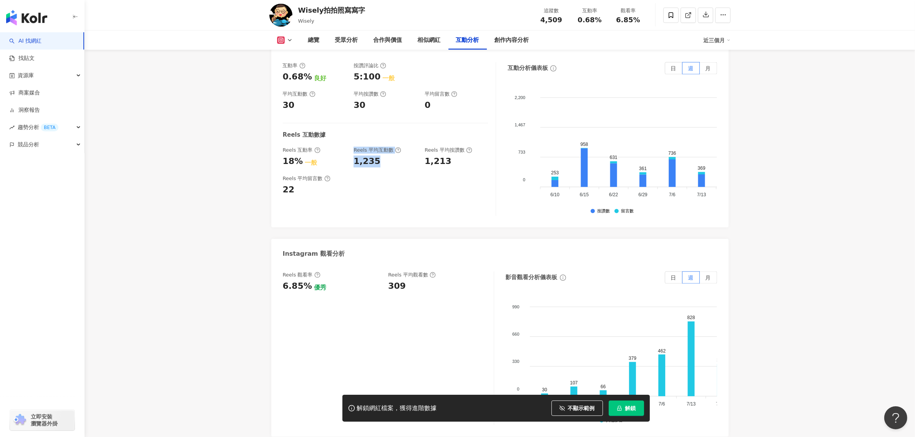
drag, startPoint x: 385, startPoint y: 143, endPoint x: 337, endPoint y: 146, distance: 48.2
click at [337, 147] on div "Reels 互動率 18% 一般 Reels 平均互動數 1,235 Reels 平均按讚數 1,213" at bounding box center [385, 157] width 205 height 21
click at [369, 156] on div "1,235" at bounding box center [367, 162] width 27 height 12
drag, startPoint x: 383, startPoint y: 148, endPoint x: 346, endPoint y: 149, distance: 36.5
click at [346, 149] on div "Reels 互動率 18% 一般 Reels 平均互動數 1,235 Reels 平均按讚數 1,213" at bounding box center [385, 157] width 205 height 21
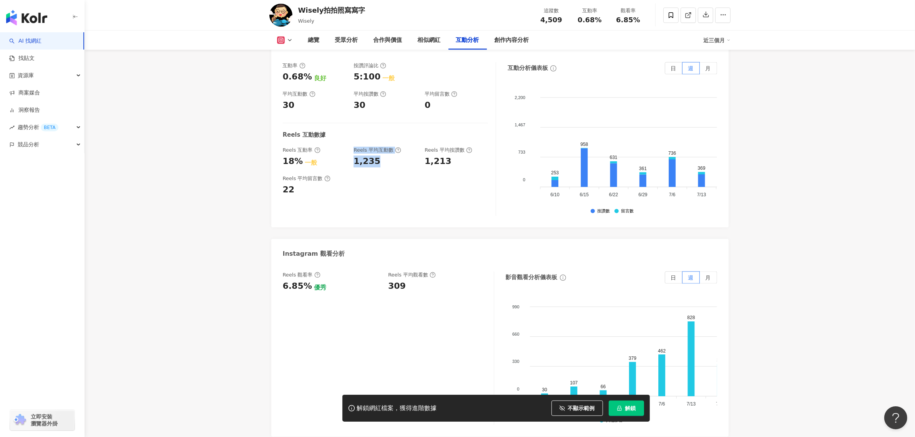
click at [370, 156] on div "1,235" at bounding box center [367, 162] width 27 height 12
drag, startPoint x: 385, startPoint y: 146, endPoint x: 350, endPoint y: 146, distance: 35.0
click at [350, 147] on div "Reels 互動率 18% 一般 Reels 平均互動數 1,235 Reels 平均按讚數 1,213" at bounding box center [385, 157] width 205 height 21
copy div "1,235"
drag, startPoint x: 411, startPoint y: 277, endPoint x: 404, endPoint y: 281, distance: 7.9
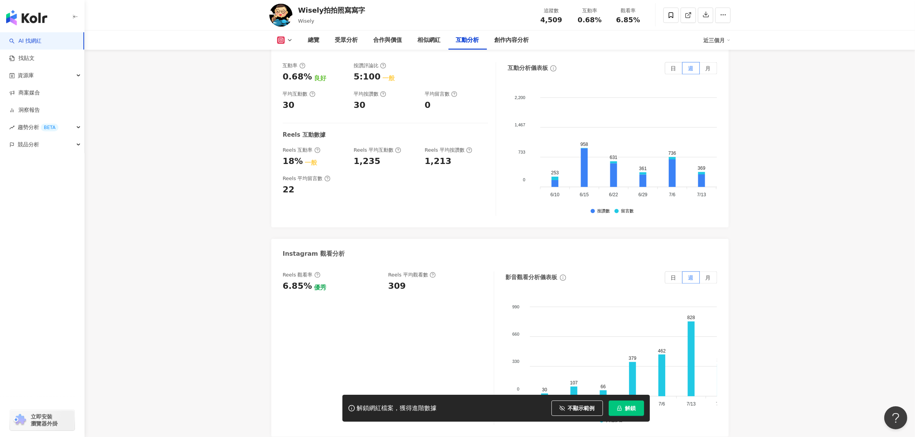
click at [411, 277] on div "Reels 觀看率 6.85% 優秀 Reels 平均觀看數 309" at bounding box center [388, 349] width 211 height 154
drag, startPoint x: 417, startPoint y: 270, endPoint x: 384, endPoint y: 272, distance: 32.7
click at [384, 272] on div "Reels 觀看率 6.85% 優秀 Reels 平均觀看數 309" at bounding box center [384, 282] width 203 height 21
copy div "309"
click at [281, 16] on img at bounding box center [280, 15] width 23 height 23
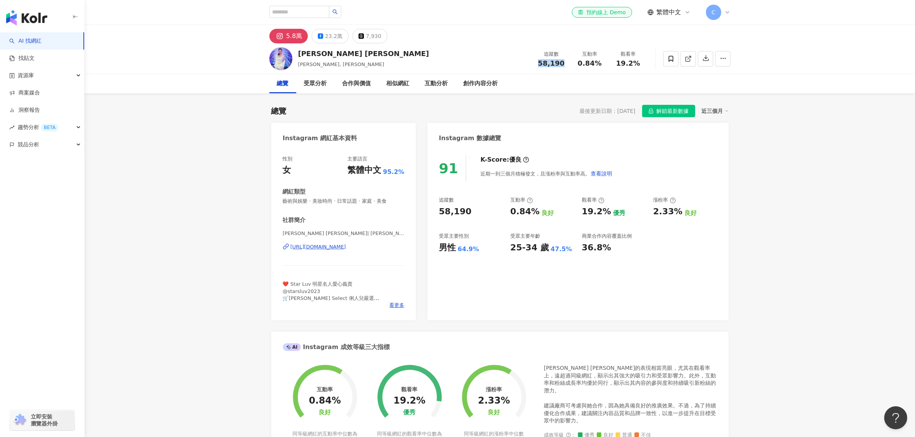
drag, startPoint x: 568, startPoint y: 63, endPoint x: 526, endPoint y: 66, distance: 42.4
click at [526, 66] on div "[PERSON_NAME] [PERSON_NAME] [PERSON_NAME], [PERSON_NAME] 追蹤數 58,190 互動率 0.84% 觀…" at bounding box center [500, 58] width 492 height 30
copy span "58,190"
drag, startPoint x: 370, startPoint y: 53, endPoint x: 299, endPoint y: 53, distance: 71.1
click at [299, 53] on div "Lisa Wang 王俐人 王俐人, Lisa Wang 追蹤數 58,190 互動率 0.84% 觀看率 19.2%" at bounding box center [500, 58] width 492 height 30
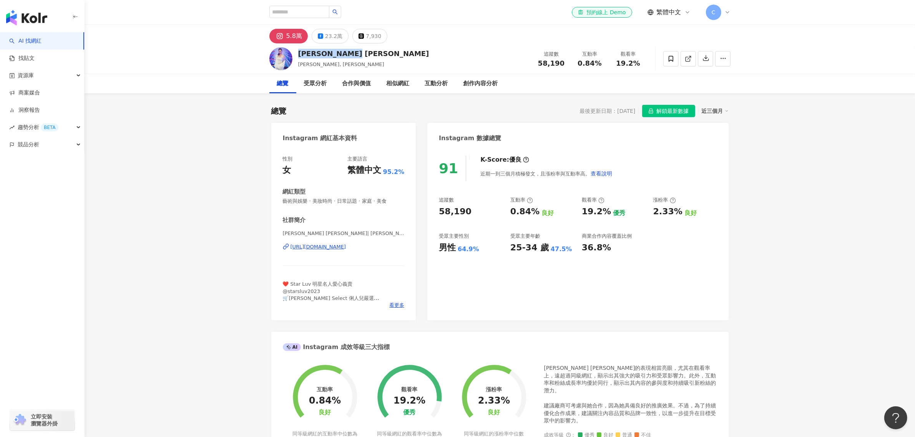
copy div "Lisa Wang 王俐人"
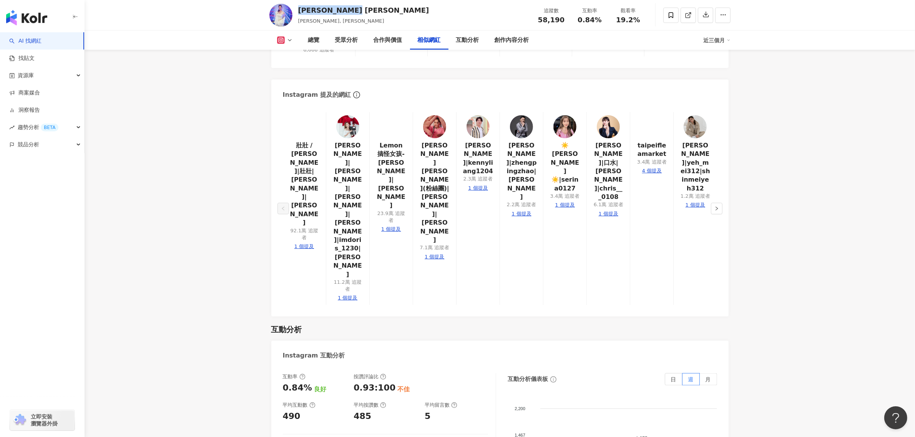
scroll to position [1634, 0]
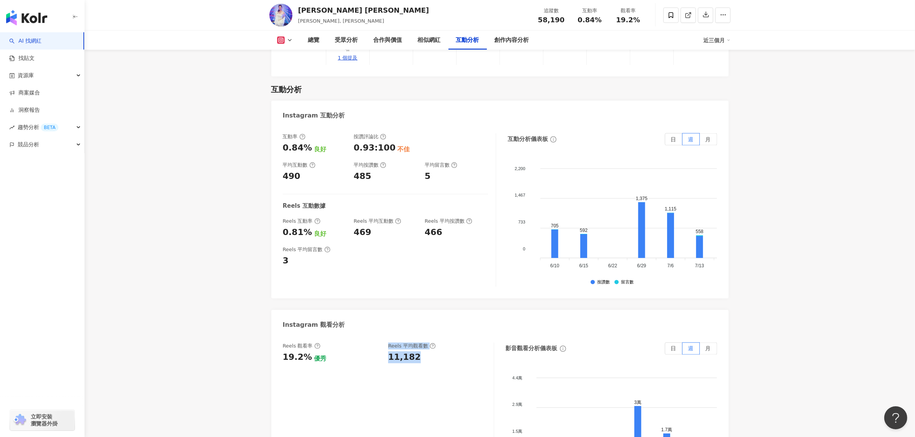
drag, startPoint x: 437, startPoint y: 258, endPoint x: 376, endPoint y: 259, distance: 61.1
click at [376, 343] on div "Reels 觀看率 19.2% 優秀 Reels 平均觀看數 11,182" at bounding box center [384, 353] width 203 height 21
click at [442, 343] on div "Reels 觀看率 19.2% 優秀 Reels 平均觀看數 11,182" at bounding box center [388, 420] width 211 height 154
drag, startPoint x: 448, startPoint y: 263, endPoint x: 385, endPoint y: 261, distance: 63.1
click at [385, 343] on div "Reels 觀看率 19.2% 優秀 Reels 平均觀看數 11,182" at bounding box center [388, 420] width 211 height 154
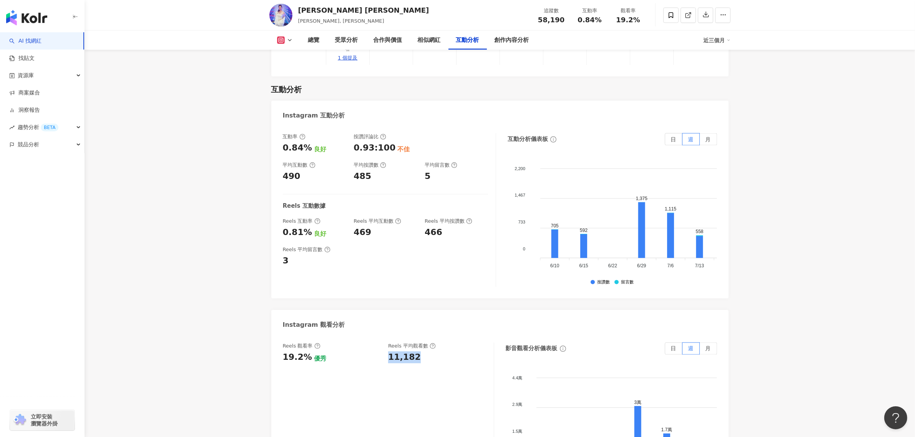
copy div "11,182"
click at [344, 343] on div "Reels 觀看率 19.2% 優秀 Reels 平均觀看數 11,182" at bounding box center [388, 420] width 211 height 154
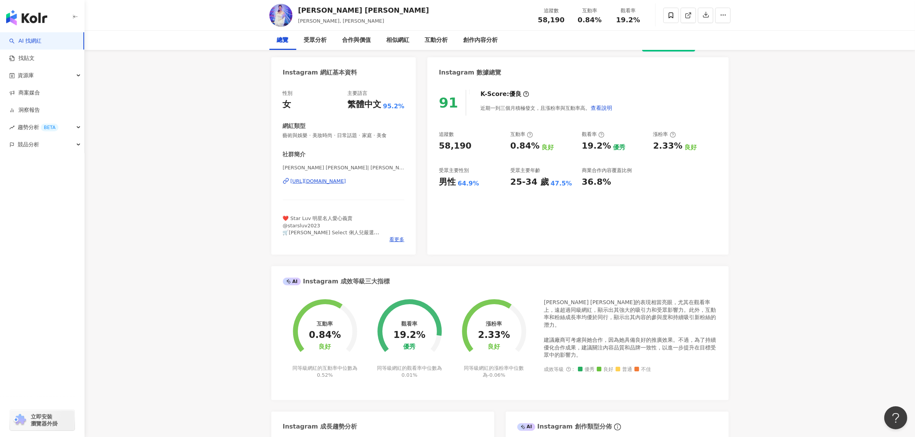
scroll to position [0, 0]
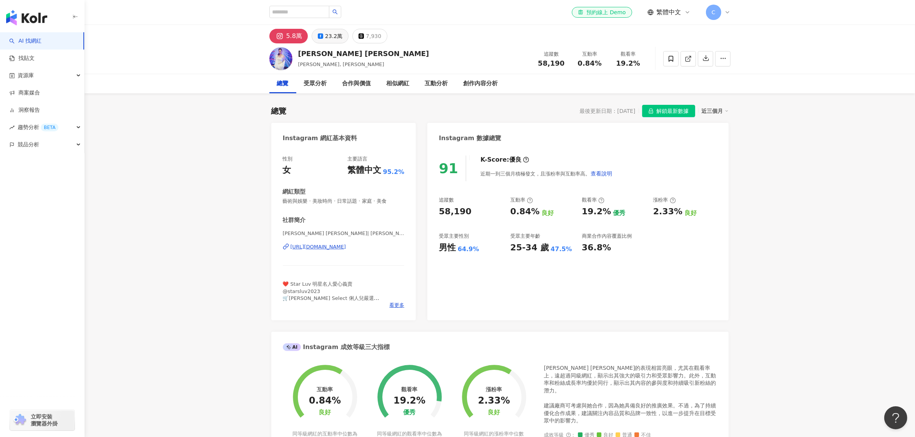
click at [326, 41] on div "23.2萬" at bounding box center [333, 36] width 17 height 11
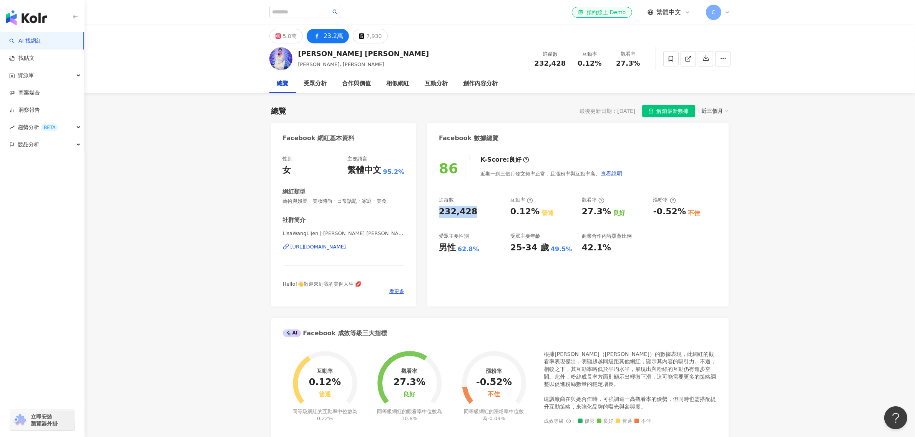
drag, startPoint x: 481, startPoint y: 216, endPoint x: 431, endPoint y: 214, distance: 49.6
click at [431, 214] on div "86 K-Score : 良好 近期一到三個月發文頻率正常，且漲粉率與互動率高。 查看說明 追蹤數 232,428 互動率 0.12% 普通 觀看率 27.3…" at bounding box center [577, 227] width 301 height 159
copy div "232,428"
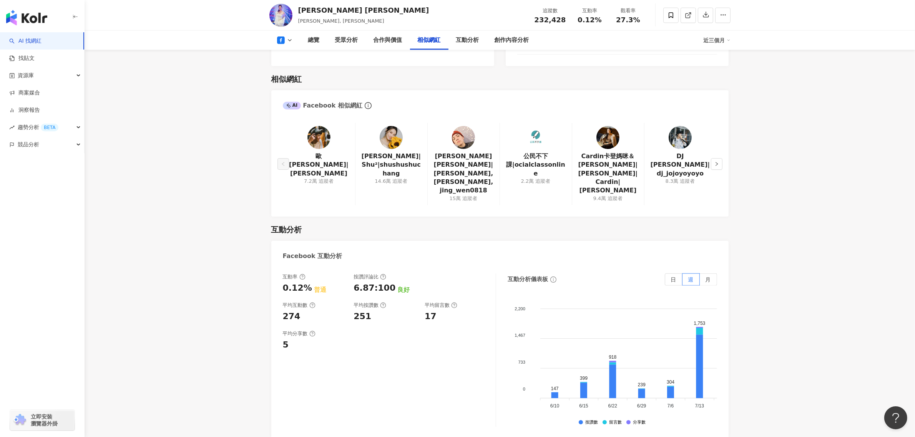
scroll to position [1394, 0]
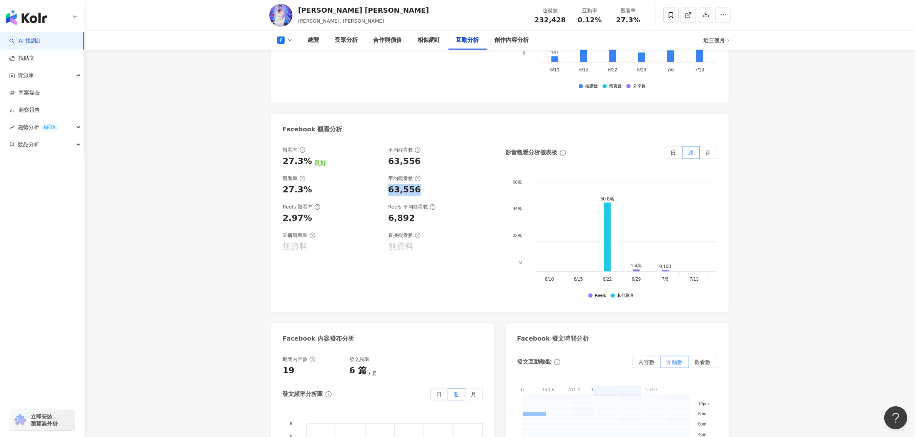
drag, startPoint x: 434, startPoint y: 184, endPoint x: 387, endPoint y: 183, distance: 46.5
click at [387, 183] on div "觀看率 27.3% 平均觀看數 63,556" at bounding box center [384, 185] width 203 height 21
copy div "63,556"
click at [320, 264] on div "觀看率 27.3% 良好 平均觀看數 63,556 觀看率 27.3% 平均觀看數 63,556 Reels 觀看率 2.97% Reels 平均觀看數 6,…" at bounding box center [388, 224] width 211 height 154
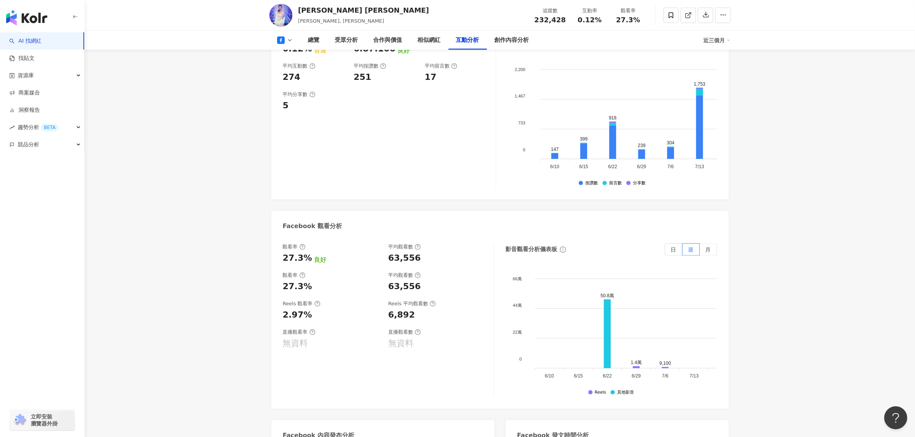
scroll to position [1297, 0]
click at [416, 272] on icon at bounding box center [418, 275] width 6 height 6
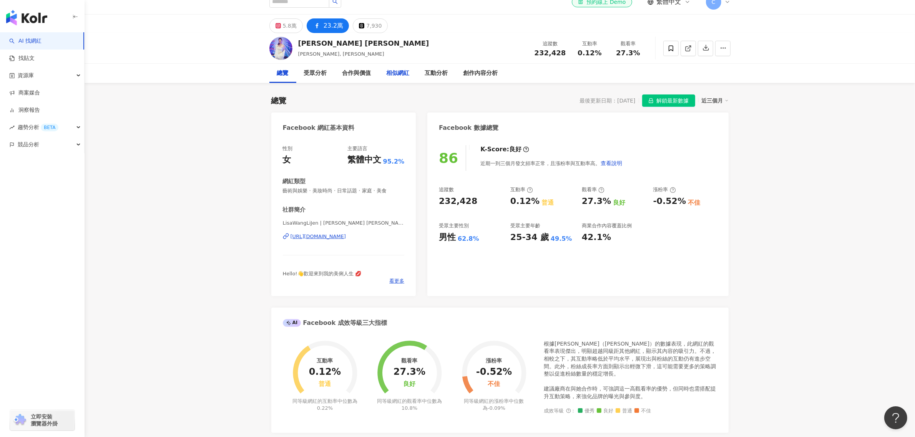
scroll to position [0, 0]
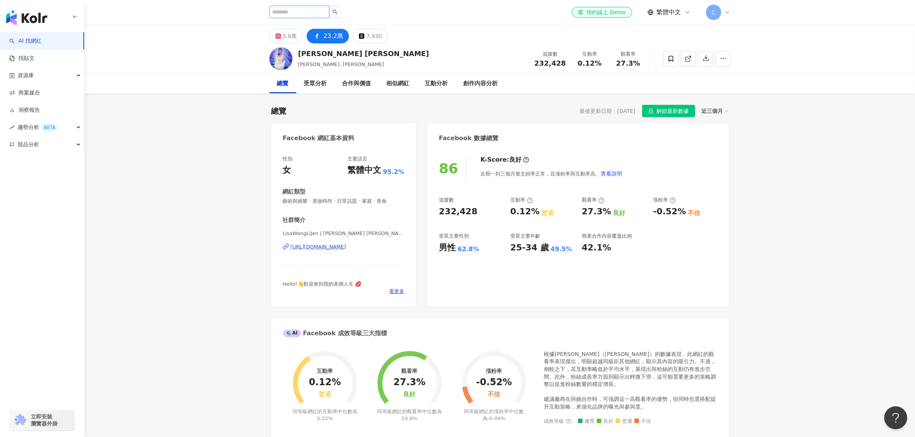
click at [306, 17] on input "search" at bounding box center [299, 12] width 60 height 12
paste input "****"
type input "****"
click at [339, 13] on icon "loading" at bounding box center [335, 12] width 8 height 8
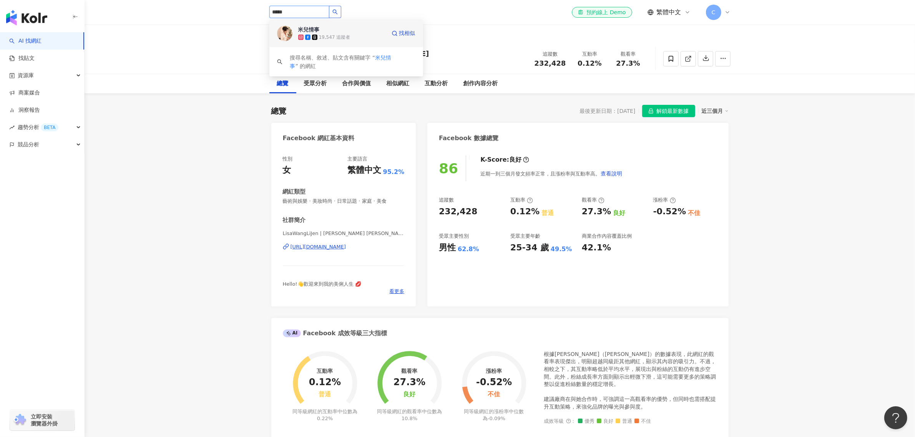
click at [312, 33] on div "19,547 追蹤者" at bounding box center [342, 37] width 88 height 8
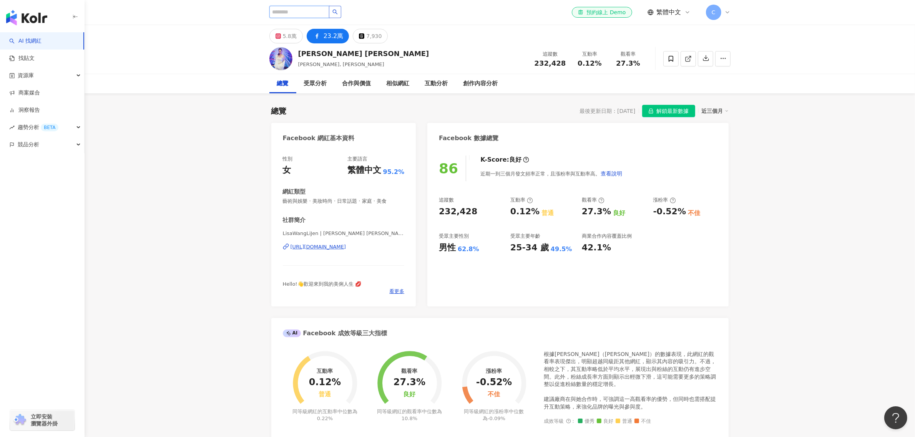
click at [300, 13] on input "search" at bounding box center [299, 12] width 60 height 12
paste input "*****"
click at [341, 14] on button "button" at bounding box center [335, 12] width 12 height 12
click at [317, 15] on input "*****" at bounding box center [299, 12] width 60 height 12
type input "******"
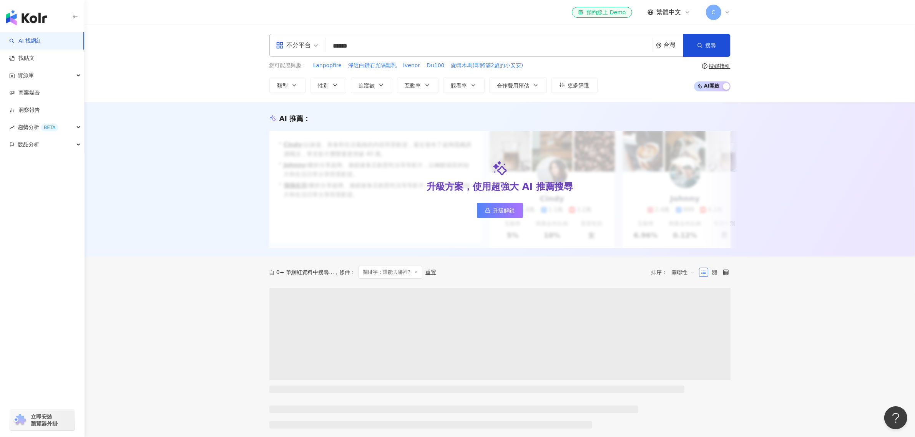
click at [316, 49] on span "不分平台" at bounding box center [297, 45] width 42 height 12
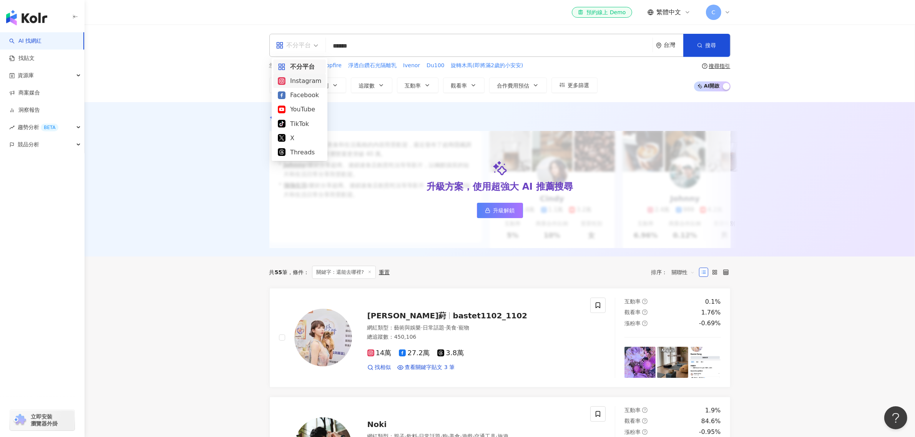
click at [314, 79] on div "Instagram" at bounding box center [299, 81] width 43 height 10
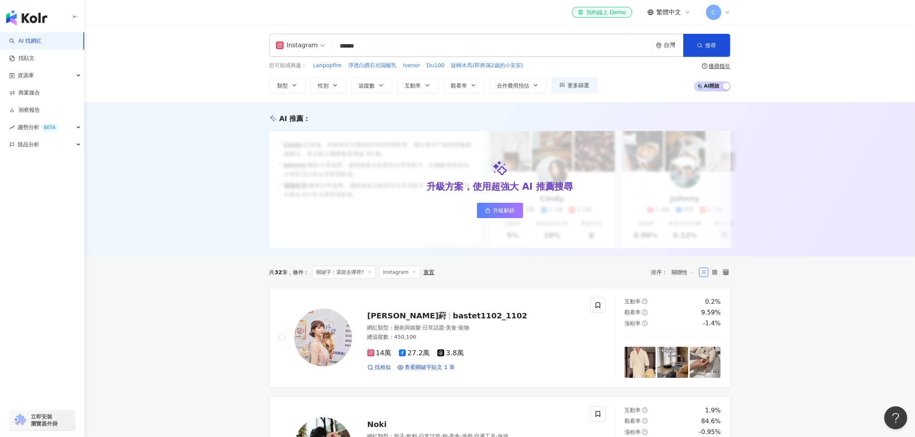
click at [161, 156] on div "AI 推薦 ： 升級方案，使用超強大 AI 推薦搜尋 升級解鎖 • Cindy : 以旅遊、美食和生活風格的內容而受歡迎，最近發布了超商隱藏調酒喝法，單支影片…" at bounding box center [500, 179] width 831 height 155
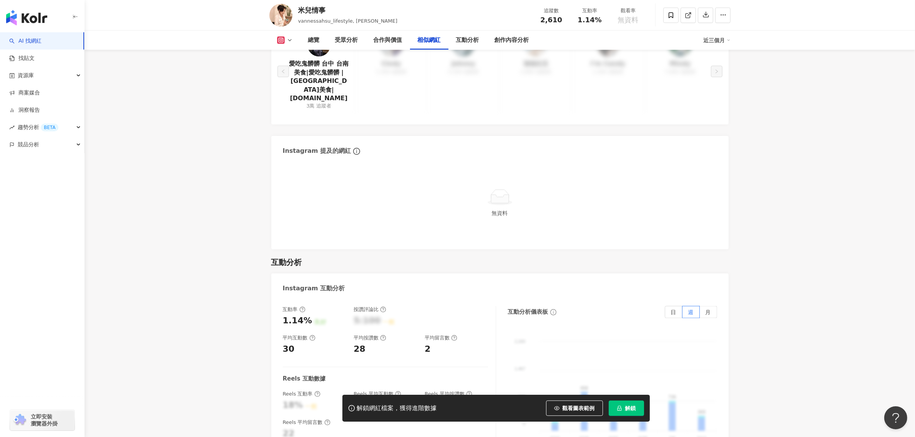
scroll to position [1394, 0]
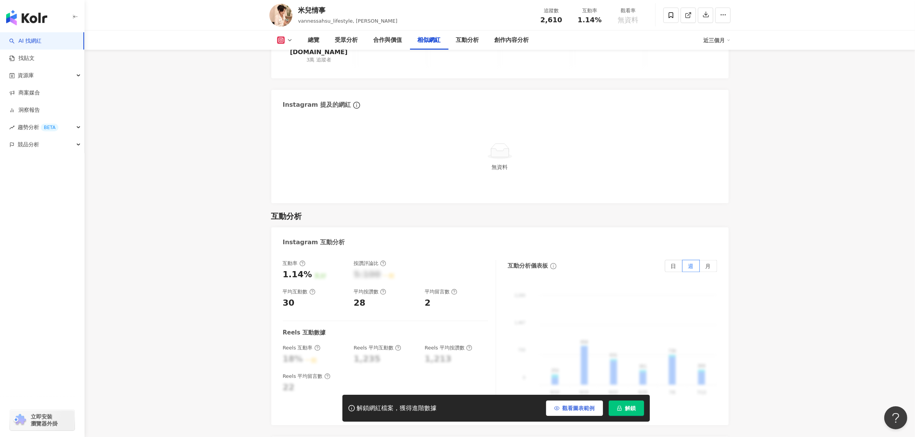
click at [569, 403] on button "觀看圖表範例" at bounding box center [574, 408] width 57 height 15
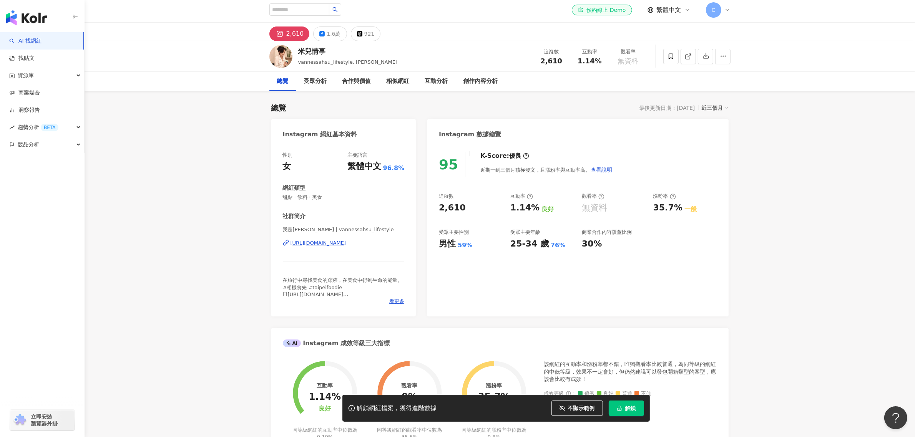
scroll to position [0, 0]
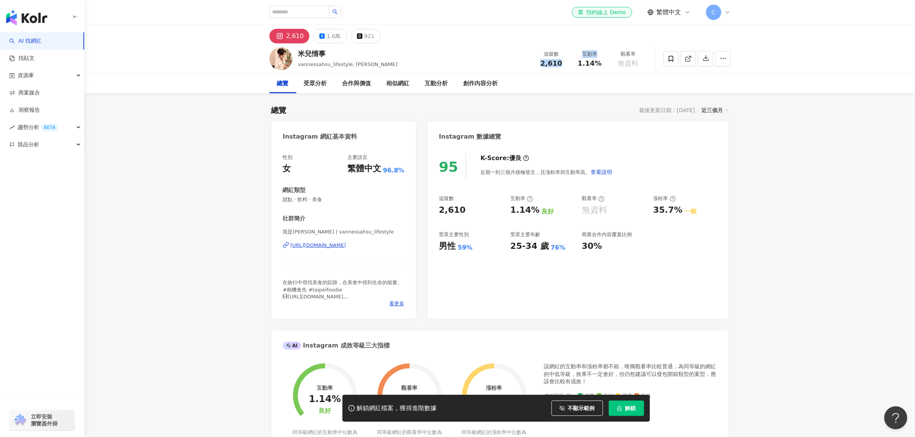
drag, startPoint x: 575, startPoint y: 65, endPoint x: 539, endPoint y: 67, distance: 35.8
click at [539, 67] on div "追蹤數 2,610 互動率 1.14% 觀看率 無資料" at bounding box center [589, 58] width 115 height 23
click at [562, 67] on div "2,610" at bounding box center [551, 64] width 29 height 8
drag, startPoint x: 568, startPoint y: 66, endPoint x: 534, endPoint y: 69, distance: 34.7
click at [534, 69] on div "追蹤數 2,610 互動率 1.14% 觀看率 無資料" at bounding box center [589, 58] width 115 height 23
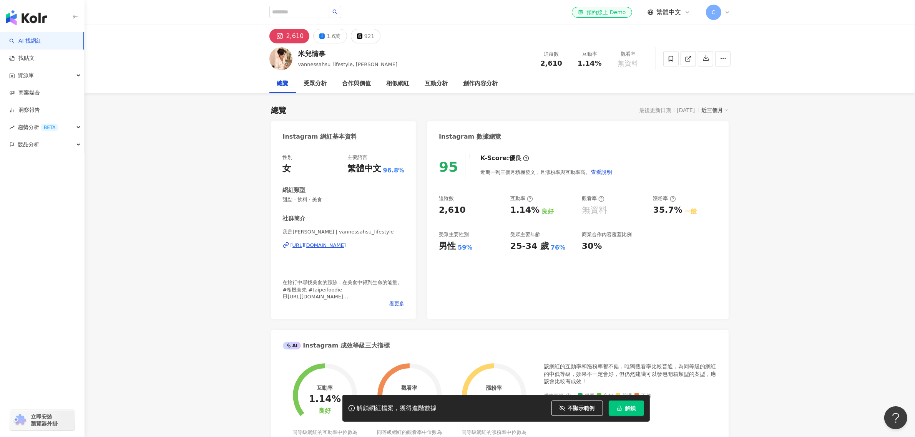
drag, startPoint x: 552, startPoint y: 68, endPoint x: 570, endPoint y: 64, distance: 18.9
click at [571, 64] on div "互動率 1.14%" at bounding box center [590, 58] width 38 height 17
drag, startPoint x: 571, startPoint y: 64, endPoint x: 537, endPoint y: 64, distance: 34.2
click at [537, 64] on div "追蹤數 2,610 互動率 1.14% 觀看率 無資料" at bounding box center [589, 58] width 115 height 23
click at [558, 68] on div "追蹤數 2,610 互動率 1.14% 觀看率 無資料" at bounding box center [589, 58] width 115 height 23
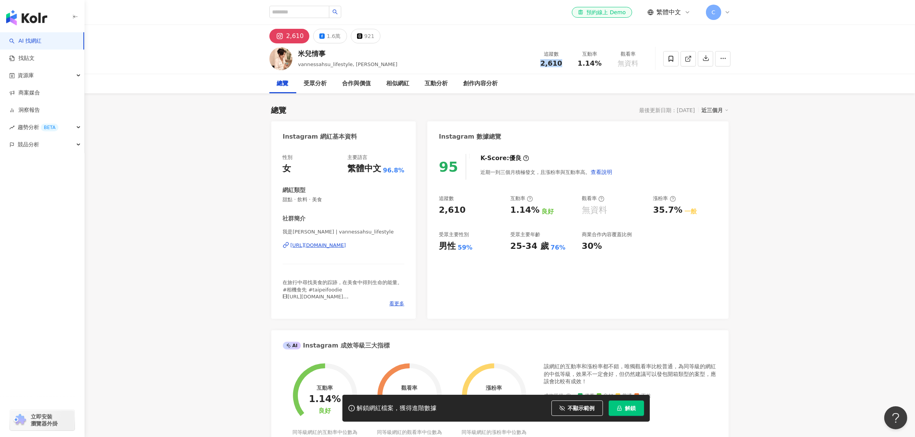
drag, startPoint x: 562, startPoint y: 66, endPoint x: 543, endPoint y: 66, distance: 19.6
click at [543, 66] on div "2,610" at bounding box center [551, 64] width 29 height 8
copy span "2,610"
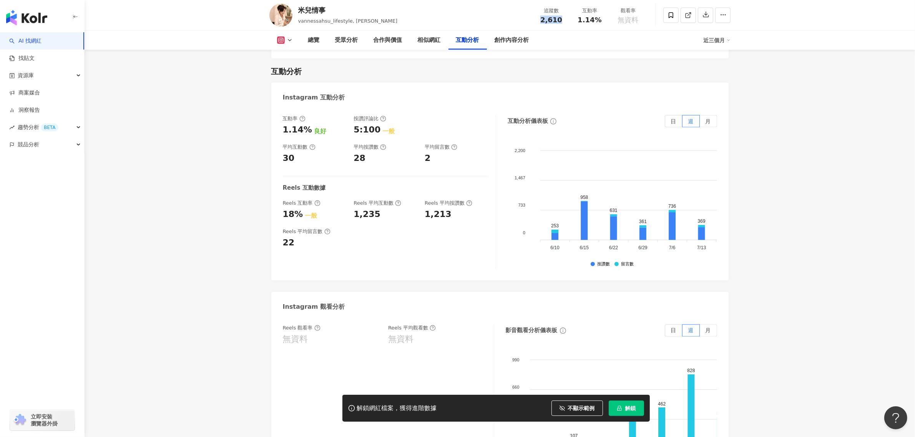
scroll to position [1538, 0]
drag, startPoint x: 473, startPoint y: 187, endPoint x: 427, endPoint y: 190, distance: 46.2
click at [427, 210] on div "1,213" at bounding box center [456, 216] width 63 height 12
copy div "1,213"
click at [293, 41] on button at bounding box center [284, 41] width 31 height 8
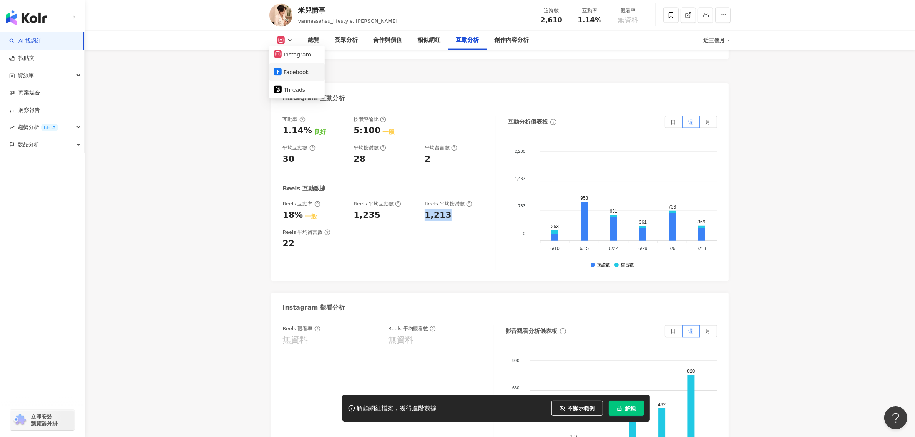
click at [289, 70] on button "Facebook" at bounding box center [297, 72] width 46 height 11
click at [289, 116] on div "互動率 1.14% 良好 按讚評論比 5:100 一般 平均互動數 30 平均按讚數 28 平均留言數 2 Reels 互動數據 Reels 互動率 18% …" at bounding box center [389, 193] width 213 height 154
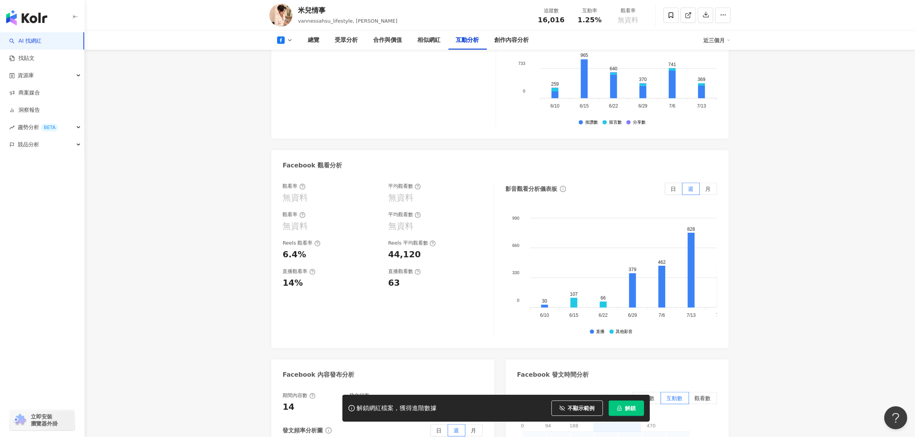
scroll to position [1204, 0]
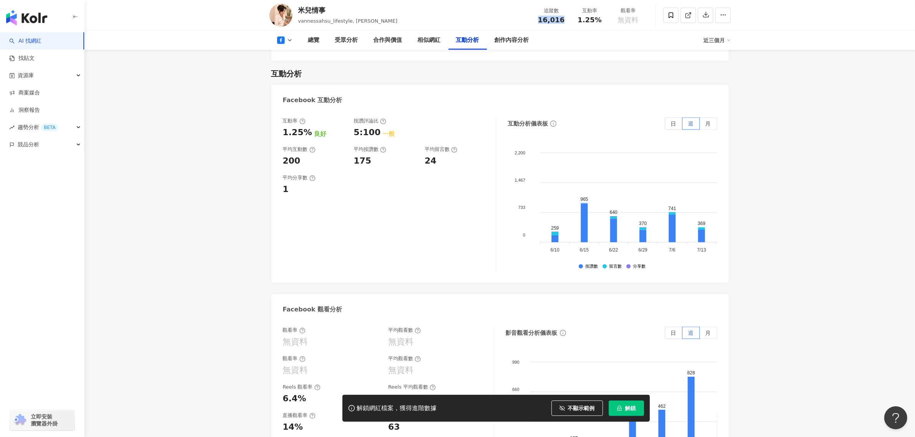
drag, startPoint x: 566, startPoint y: 16, endPoint x: 537, endPoint y: 19, distance: 29.8
click at [537, 19] on div "追蹤數 16,016" at bounding box center [551, 15] width 38 height 17
copy span "16,016"
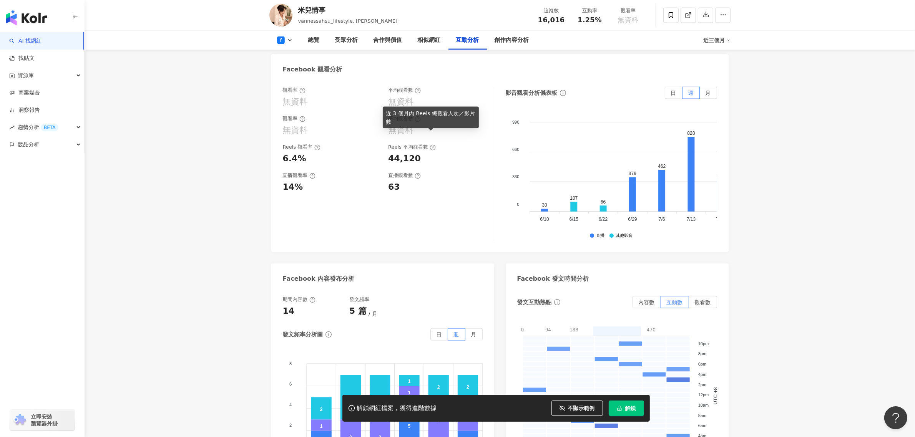
click at [431, 145] on icon at bounding box center [433, 148] width 6 height 6
drag, startPoint x: 428, startPoint y: 149, endPoint x: 380, endPoint y: 149, distance: 48.1
click at [380, 149] on div "Reels 觀看率 6.4% Reels 平均觀看數 44,120" at bounding box center [384, 154] width 203 height 21
click at [410, 153] on div "44,120" at bounding box center [404, 159] width 33 height 12
drag, startPoint x: 426, startPoint y: 151, endPoint x: 381, endPoint y: 149, distance: 44.3
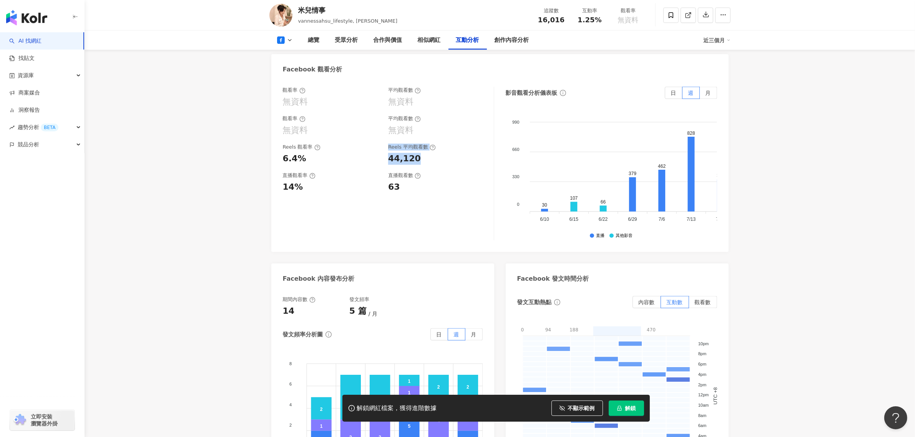
click at [381, 149] on div "Reels 觀看率 6.4% Reels 平均觀看數 44,120" at bounding box center [384, 154] width 203 height 21
click at [409, 153] on div "44,120" at bounding box center [404, 159] width 33 height 12
drag, startPoint x: 421, startPoint y: 150, endPoint x: 389, endPoint y: 149, distance: 31.9
click at [389, 153] on div "44,120" at bounding box center [437, 159] width 98 height 12
copy div "44,120"
